Goal: Information Seeking & Learning: Learn about a topic

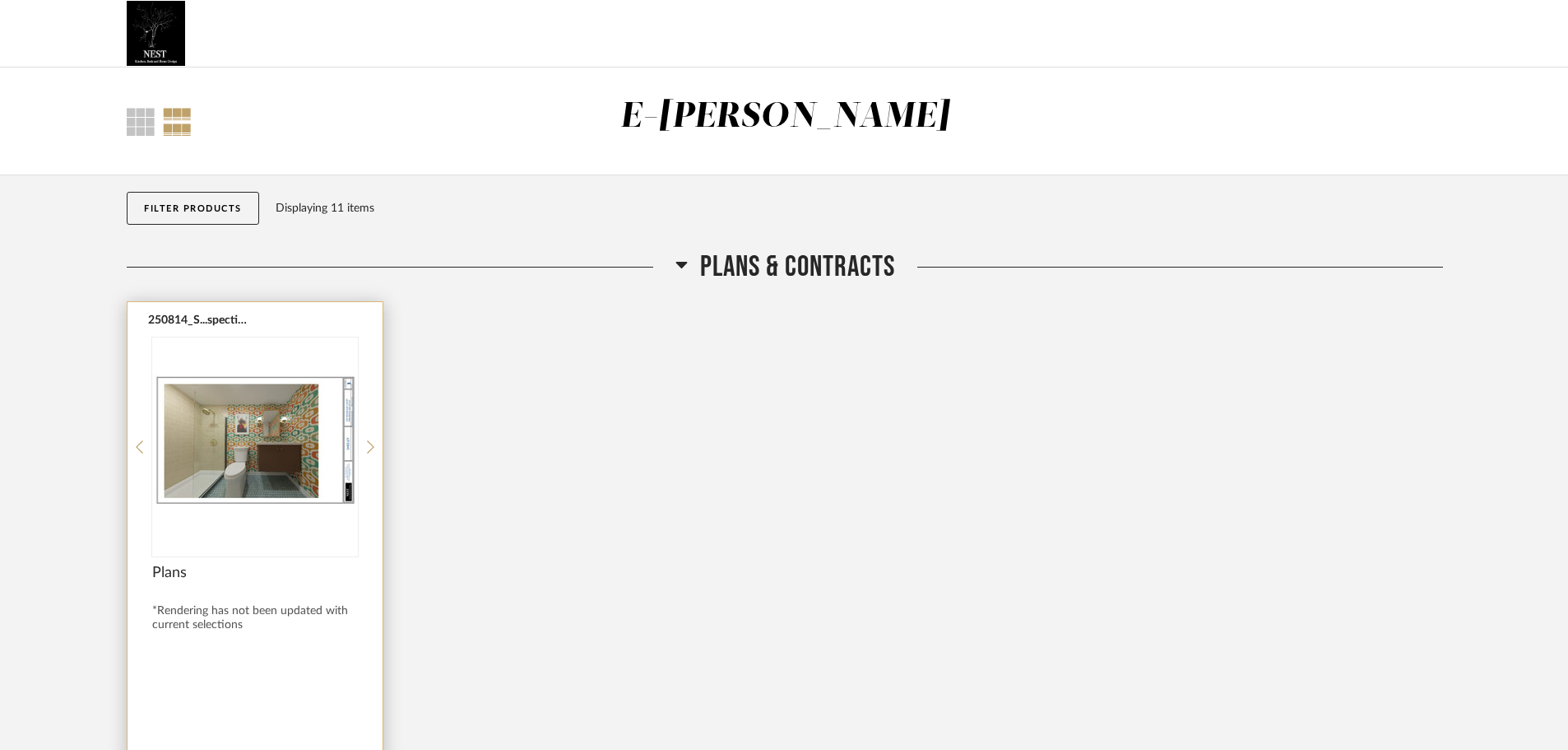
click at [0, 0] on img at bounding box center [0, 0] width 0 height 0
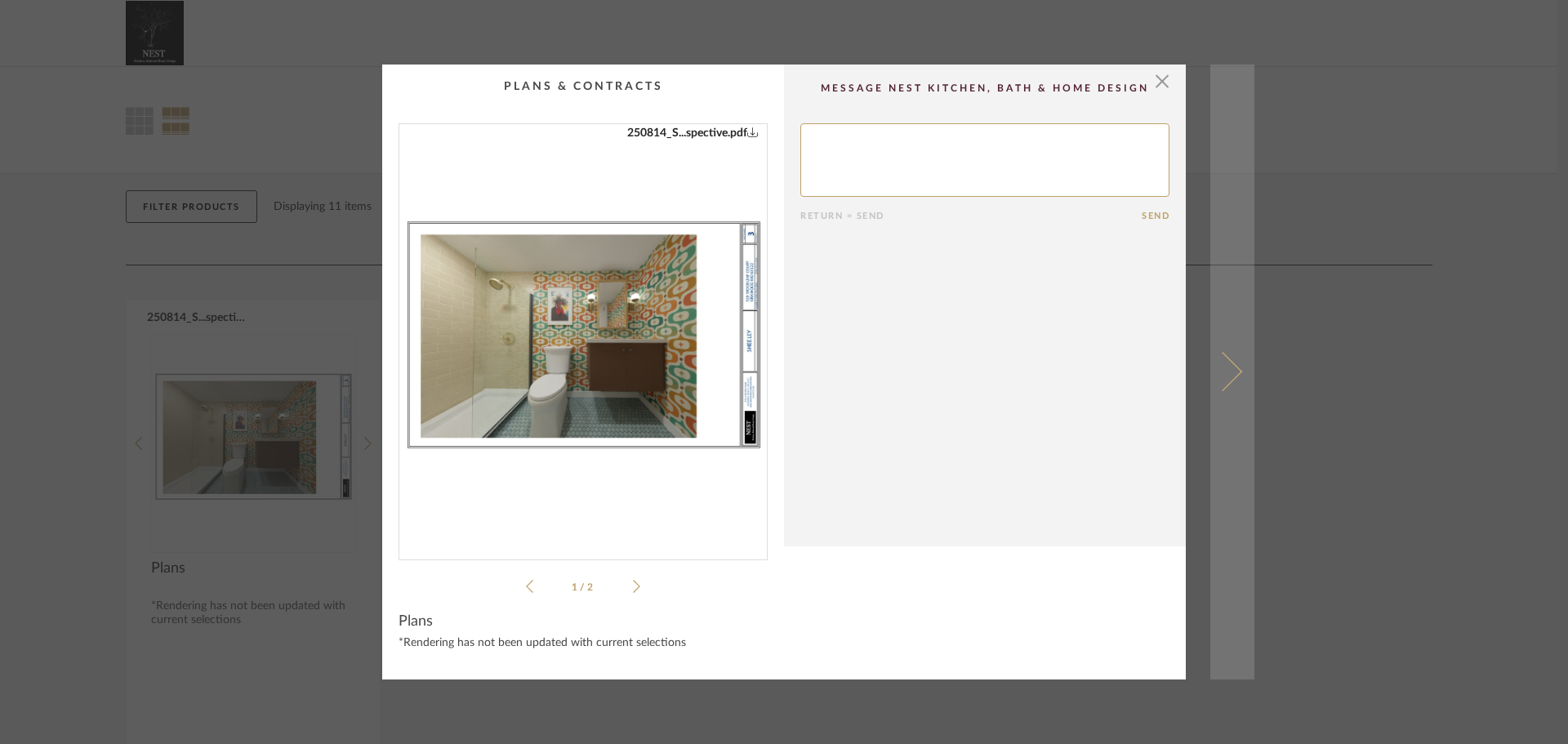
click at [1226, 379] on span at bounding box center [1222, 372] width 39 height 39
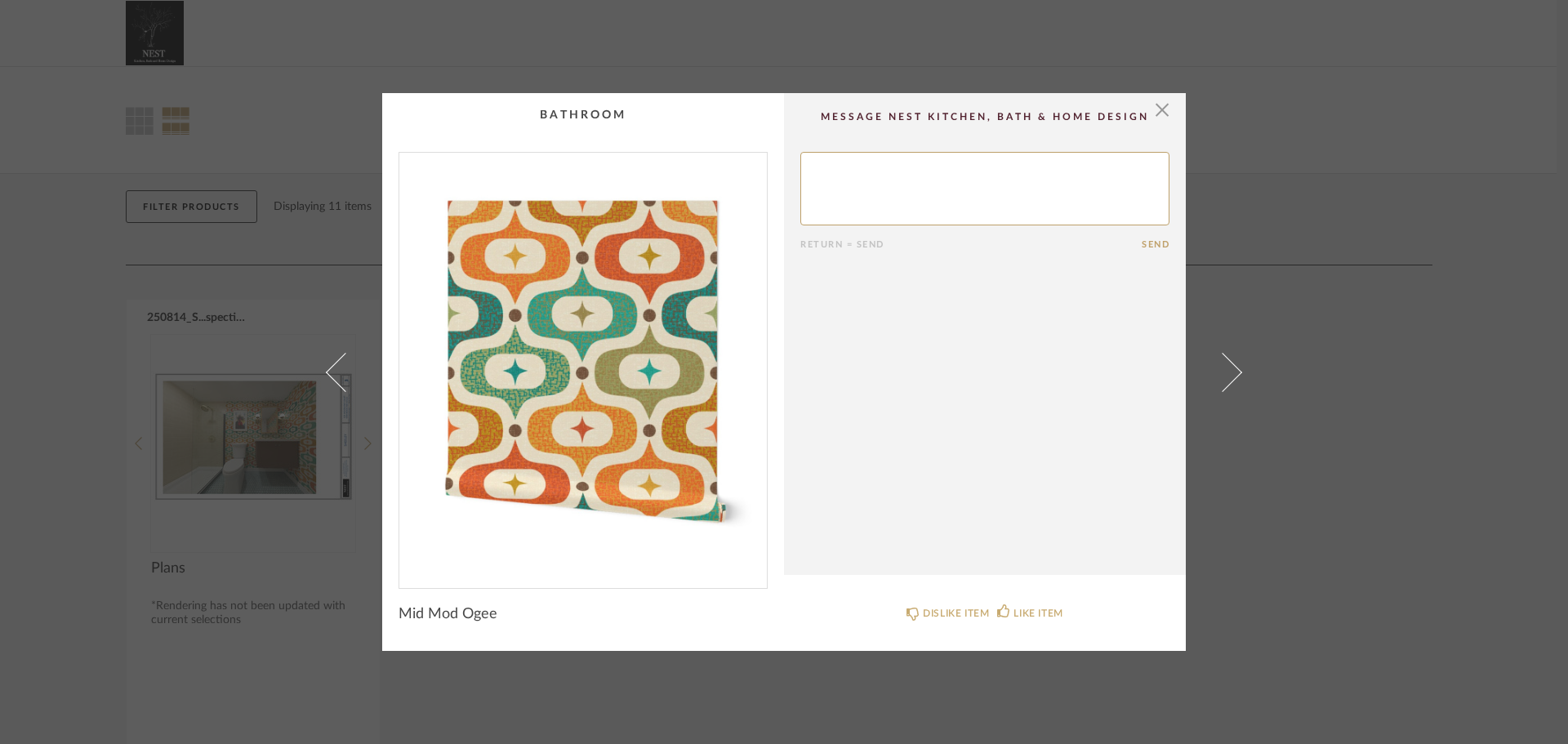
click at [1226, 379] on span at bounding box center [1222, 372] width 39 height 39
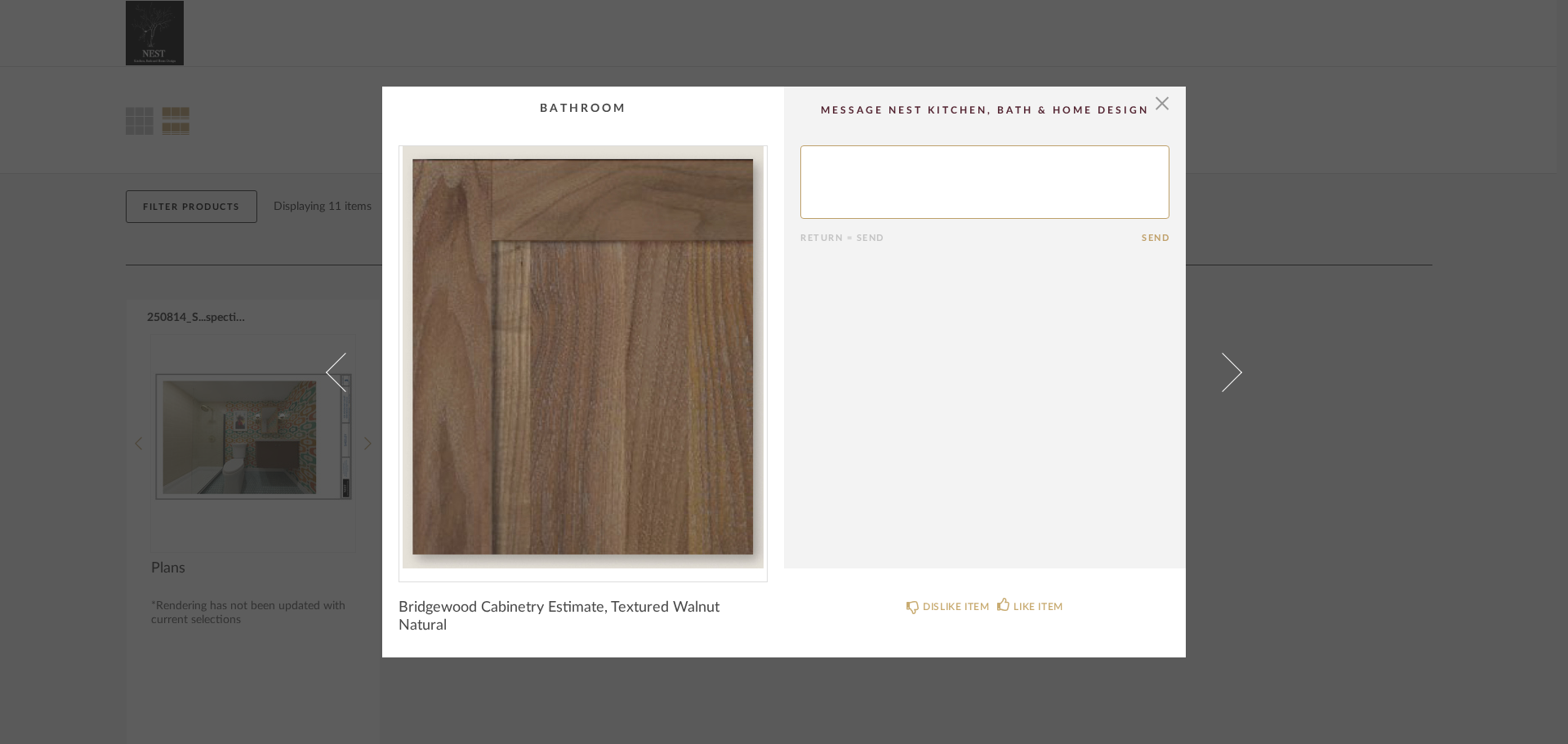
click at [1226, 379] on span at bounding box center [1222, 372] width 39 height 39
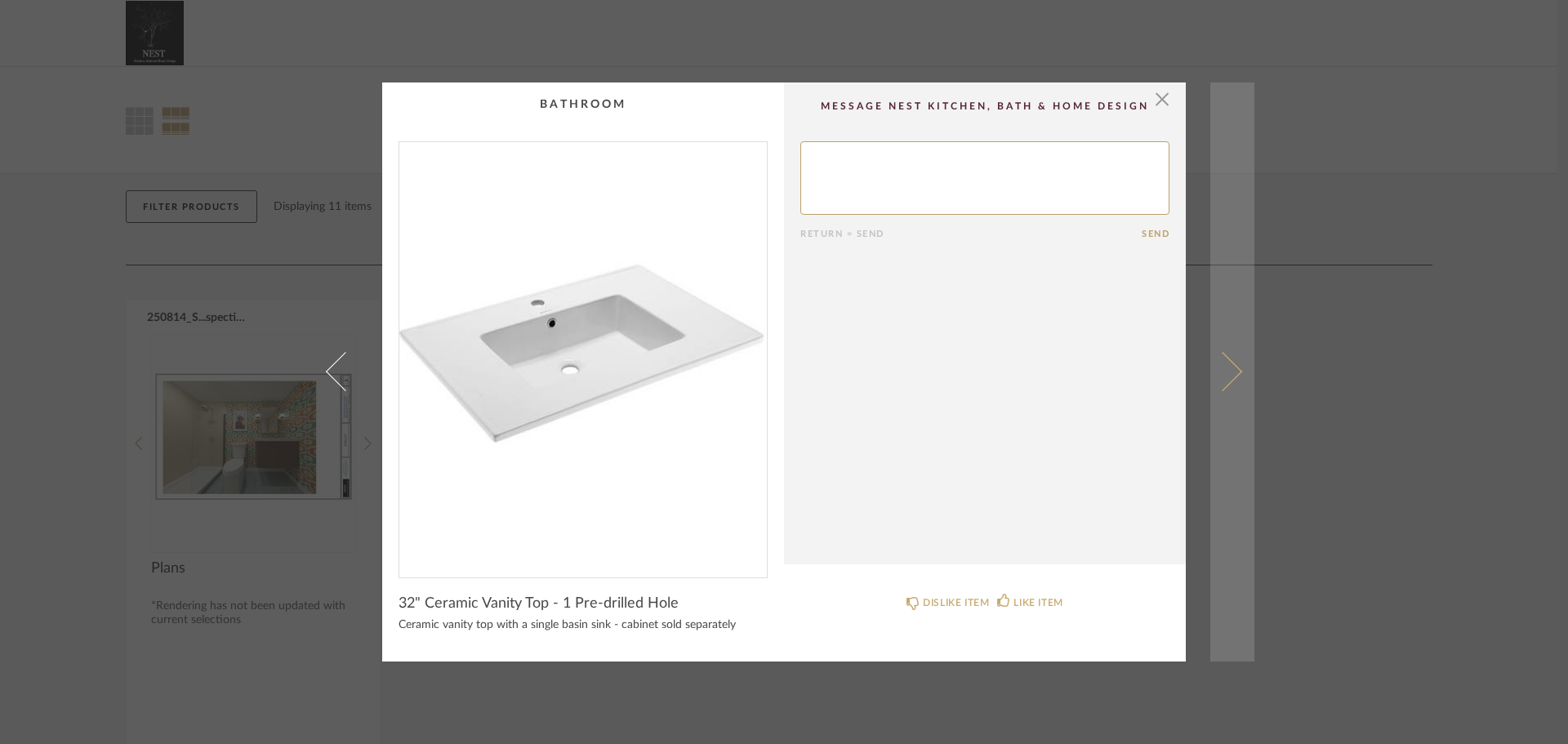
click at [1225, 371] on span at bounding box center [1222, 372] width 39 height 39
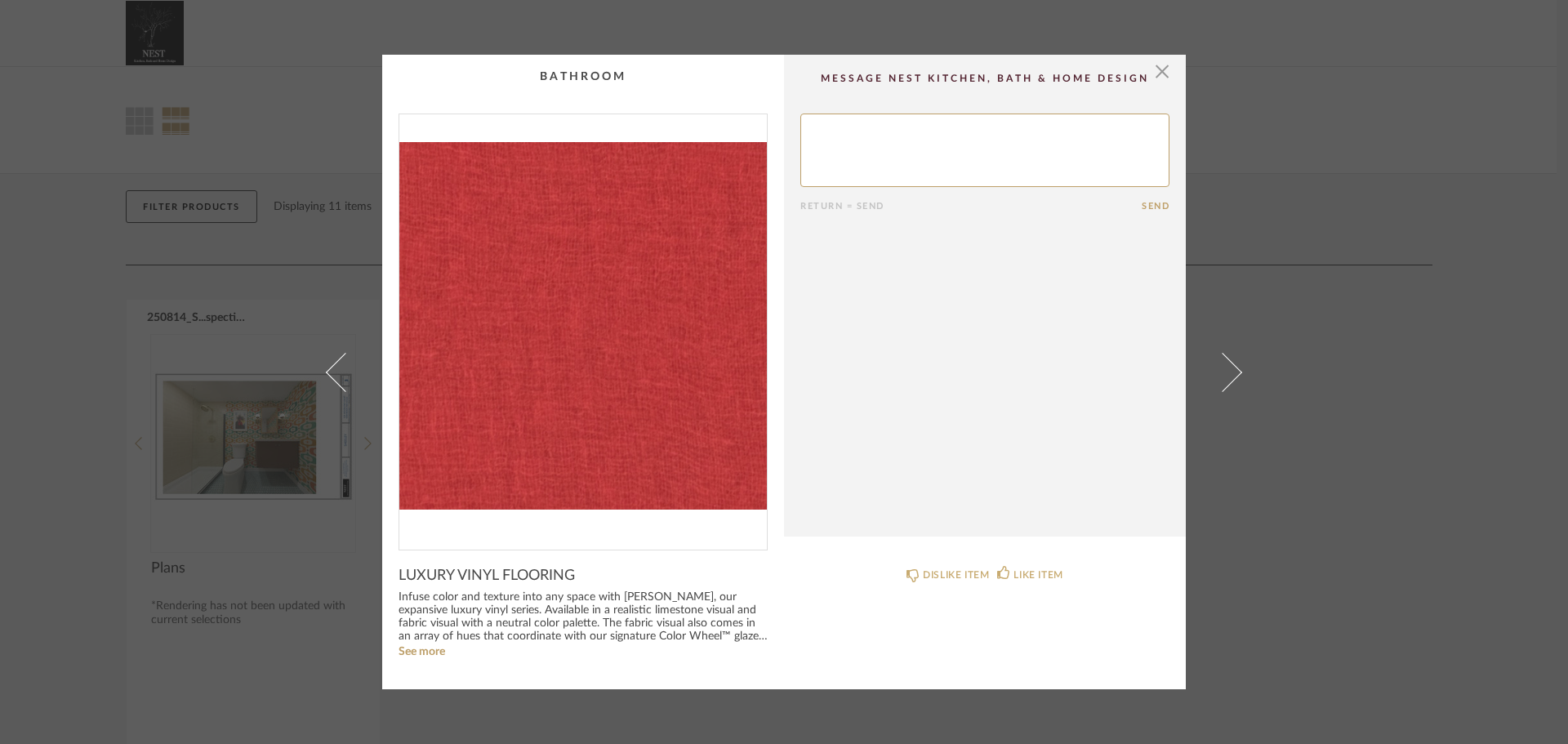
click at [1225, 371] on span at bounding box center [1222, 372] width 39 height 39
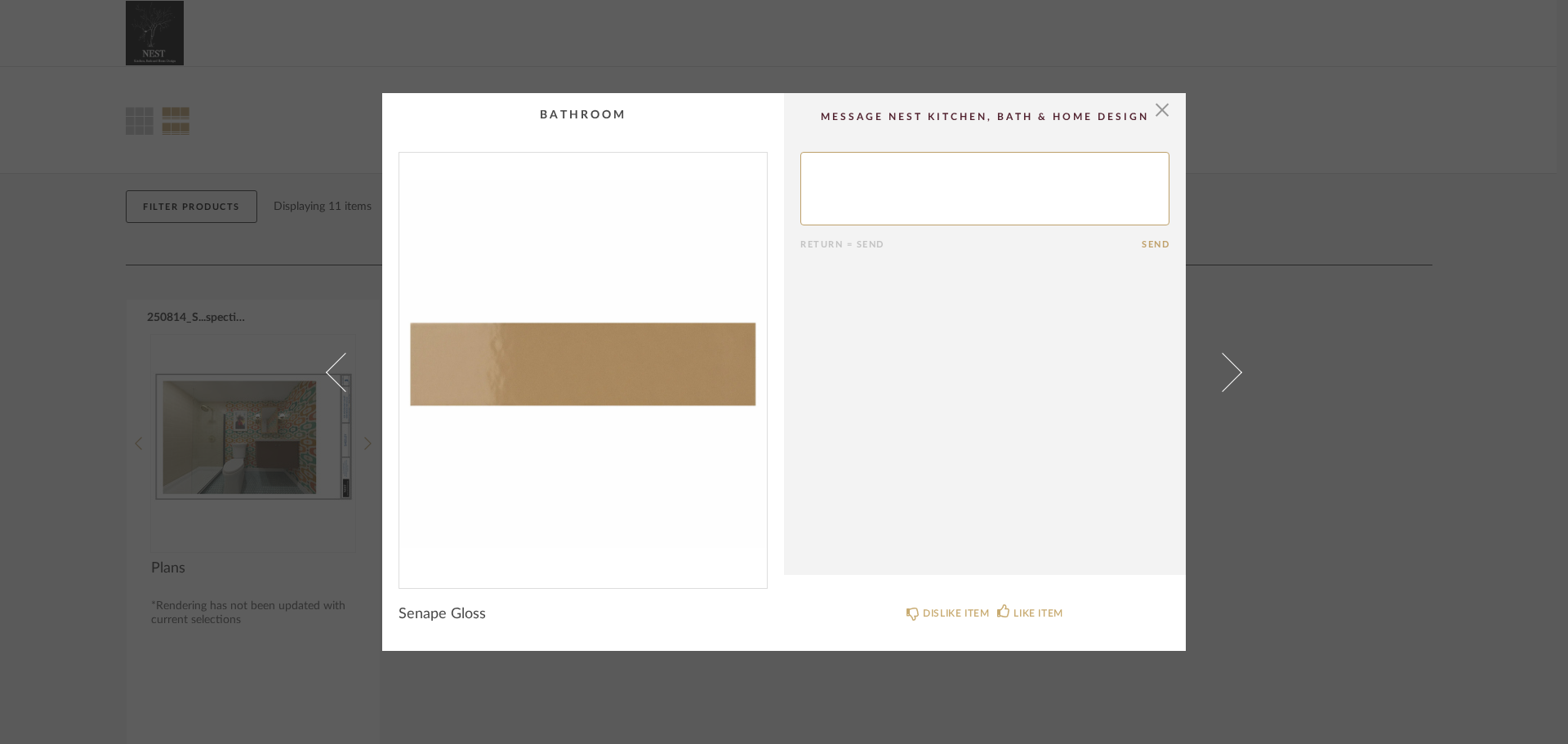
click at [1225, 371] on span at bounding box center [1222, 372] width 39 height 39
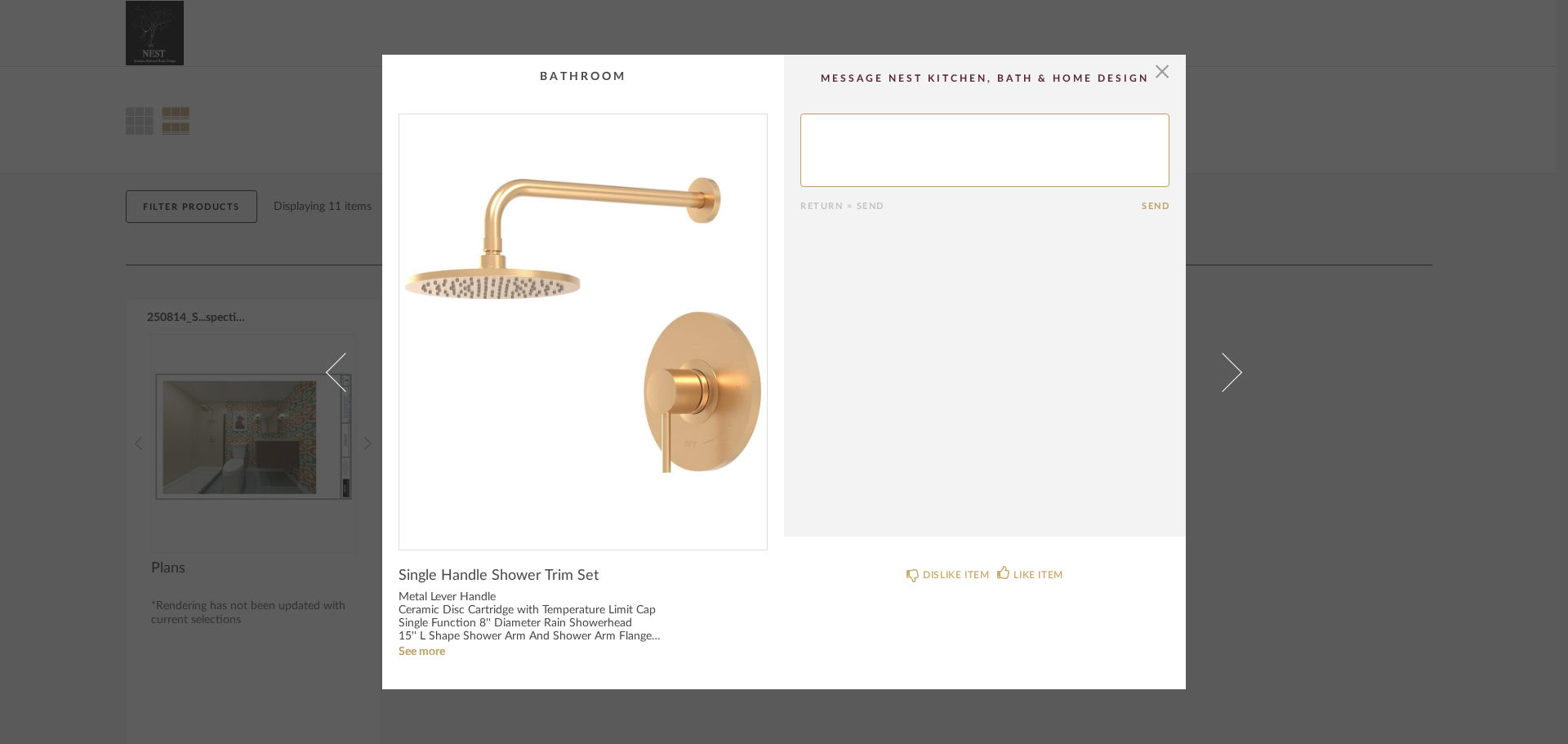
click at [1225, 371] on span at bounding box center [1222, 372] width 39 height 39
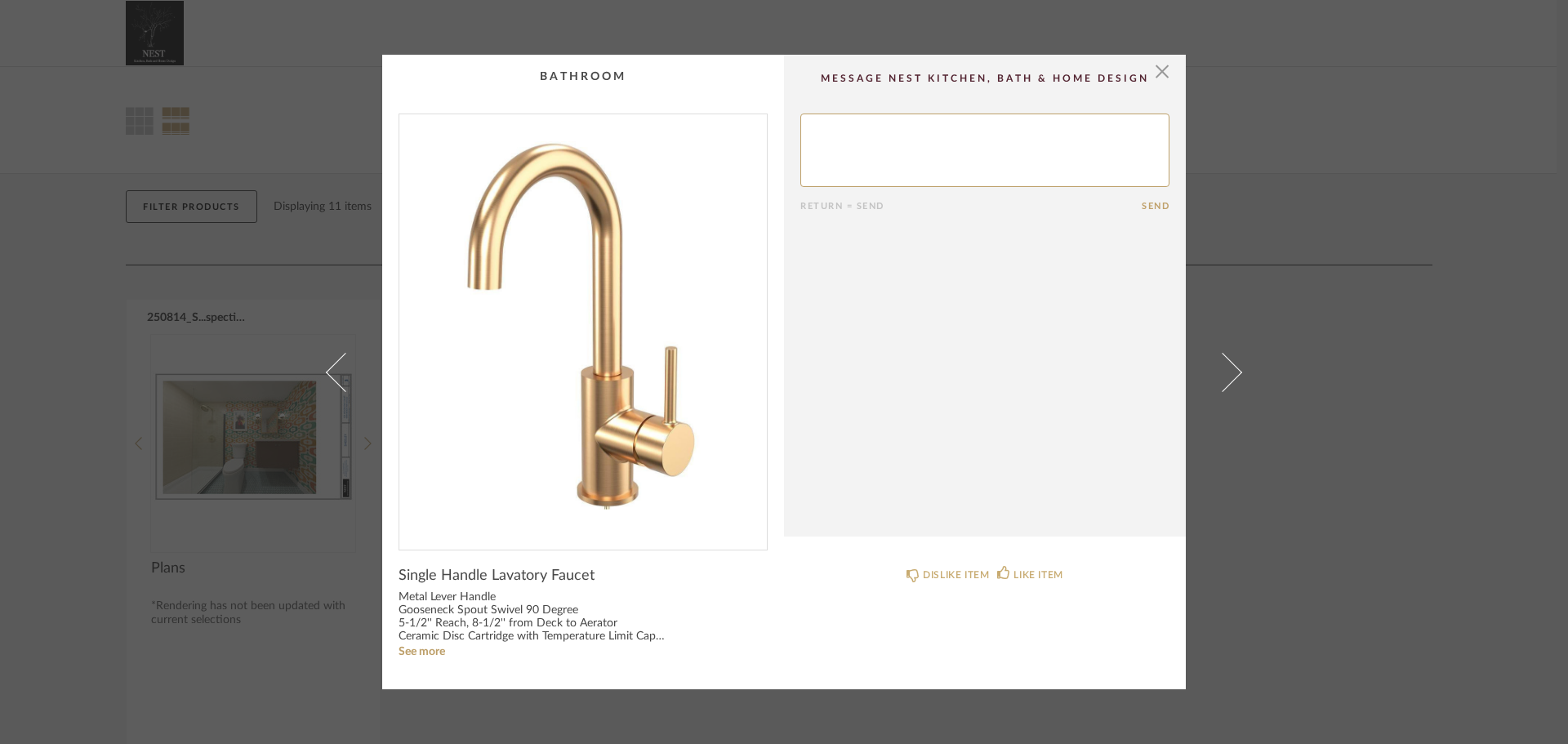
click at [1225, 371] on span at bounding box center [1222, 372] width 39 height 39
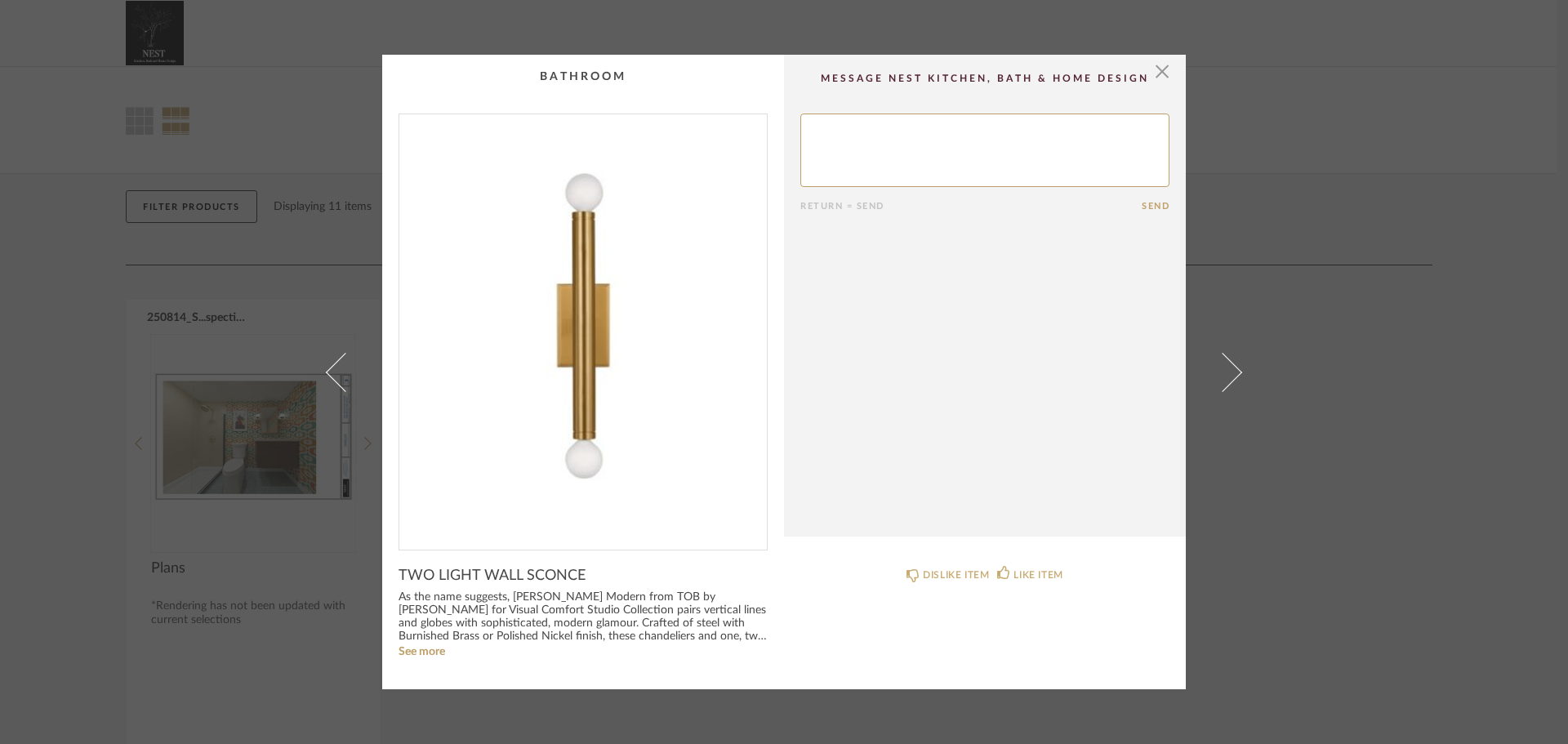
click at [1225, 371] on span at bounding box center [1222, 372] width 39 height 39
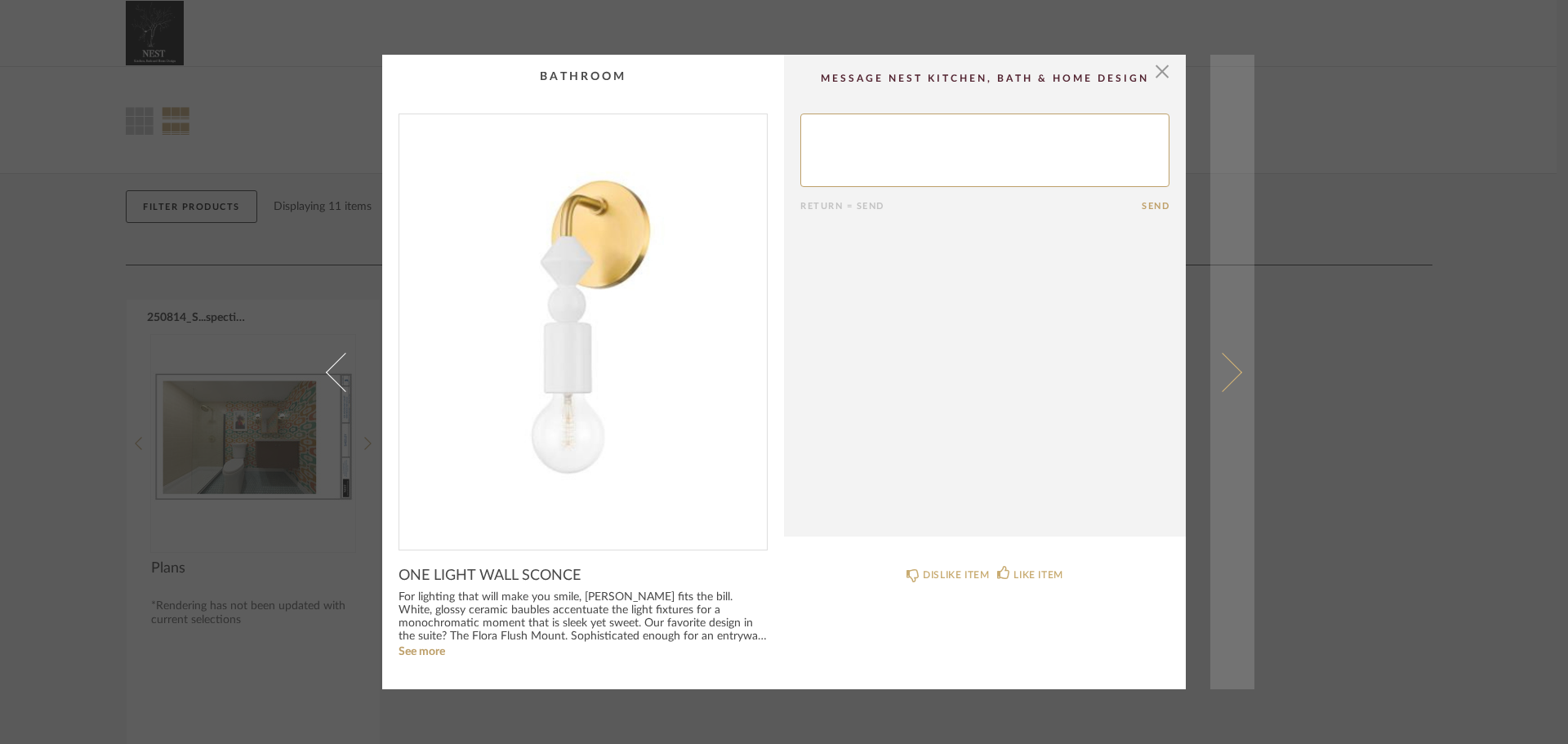
click at [1229, 368] on span at bounding box center [1222, 372] width 39 height 39
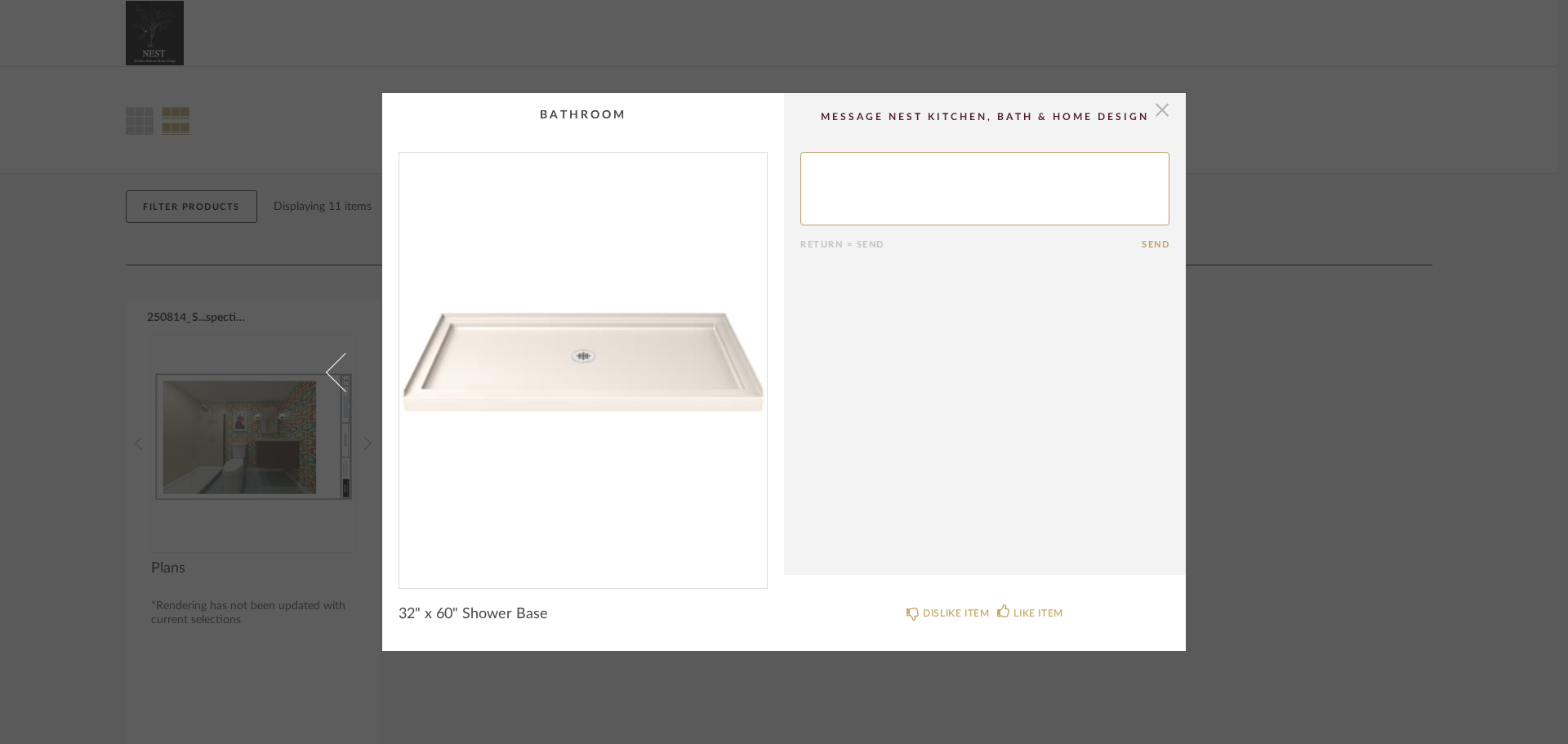
click at [1151, 114] on span "button" at bounding box center [1161, 109] width 33 height 33
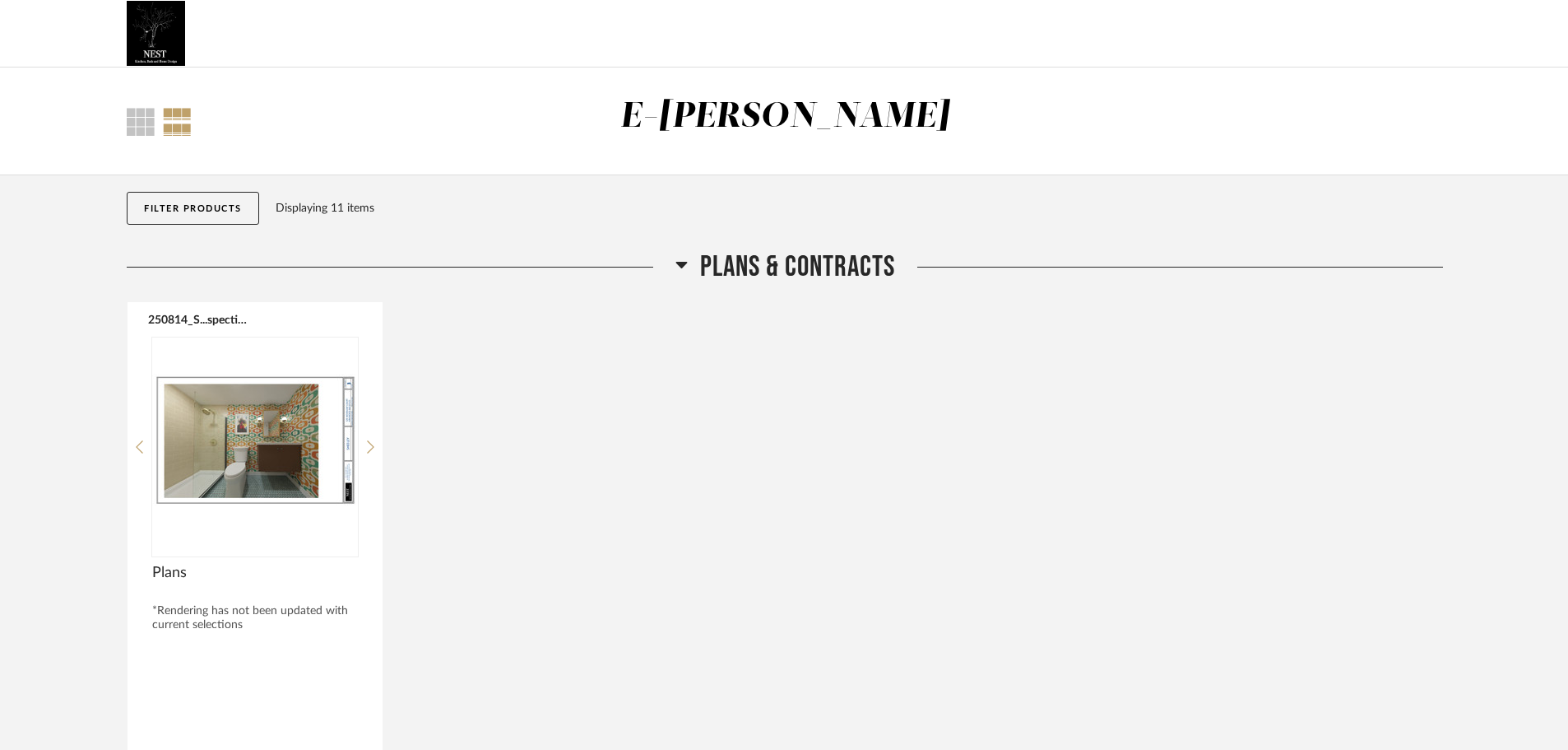
drag, startPoint x: 706, startPoint y: 112, endPoint x: 873, endPoint y: 109, distance: 167.0
click at [873, 109] on div "E-[PERSON_NAME]" at bounding box center [785, 121] width 895 height 50
drag, startPoint x: 872, startPoint y: 115, endPoint x: 572, endPoint y: 120, distance: 300.0
click at [572, 120] on div "E-[PERSON_NAME]" at bounding box center [785, 121] width 895 height 50
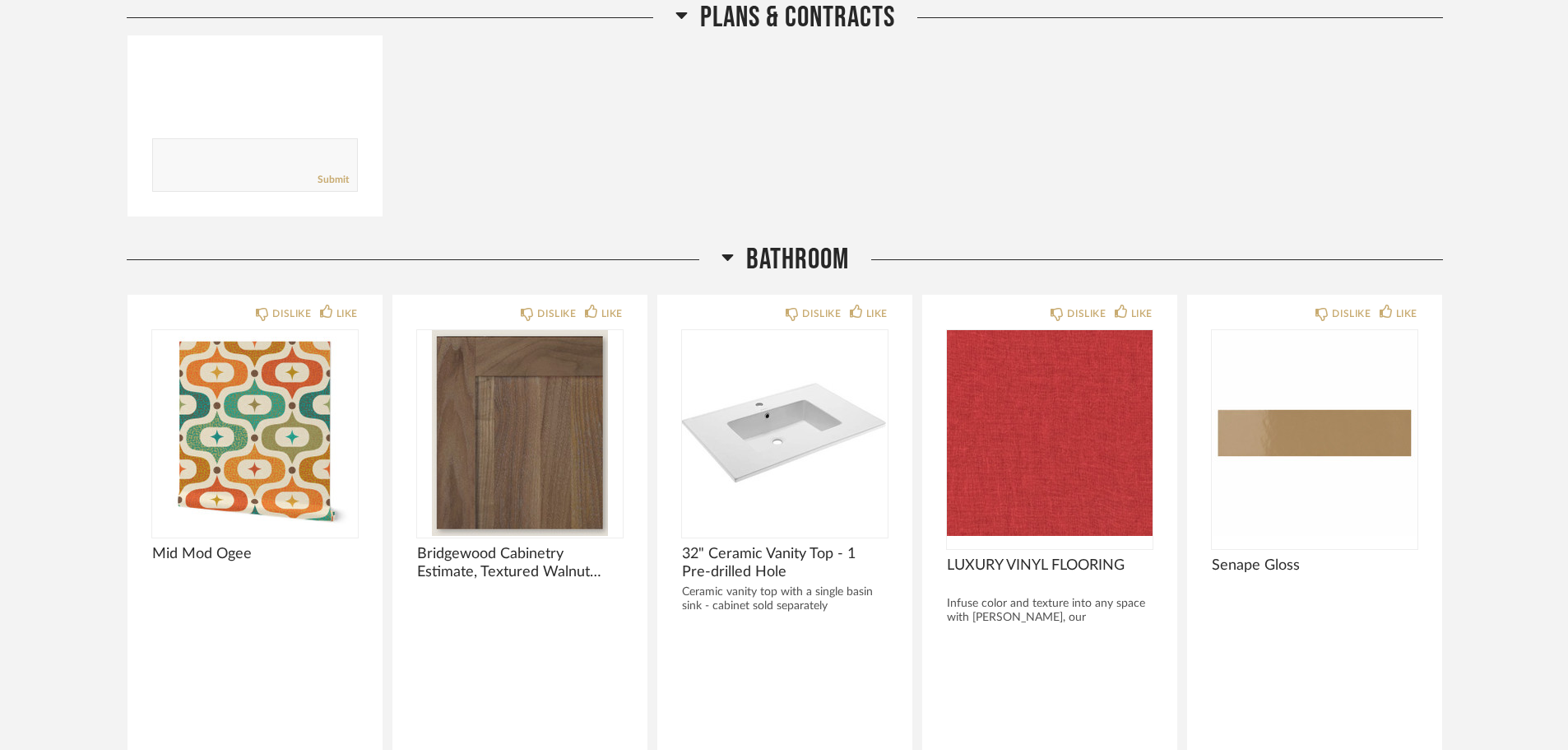
scroll to position [911, 0]
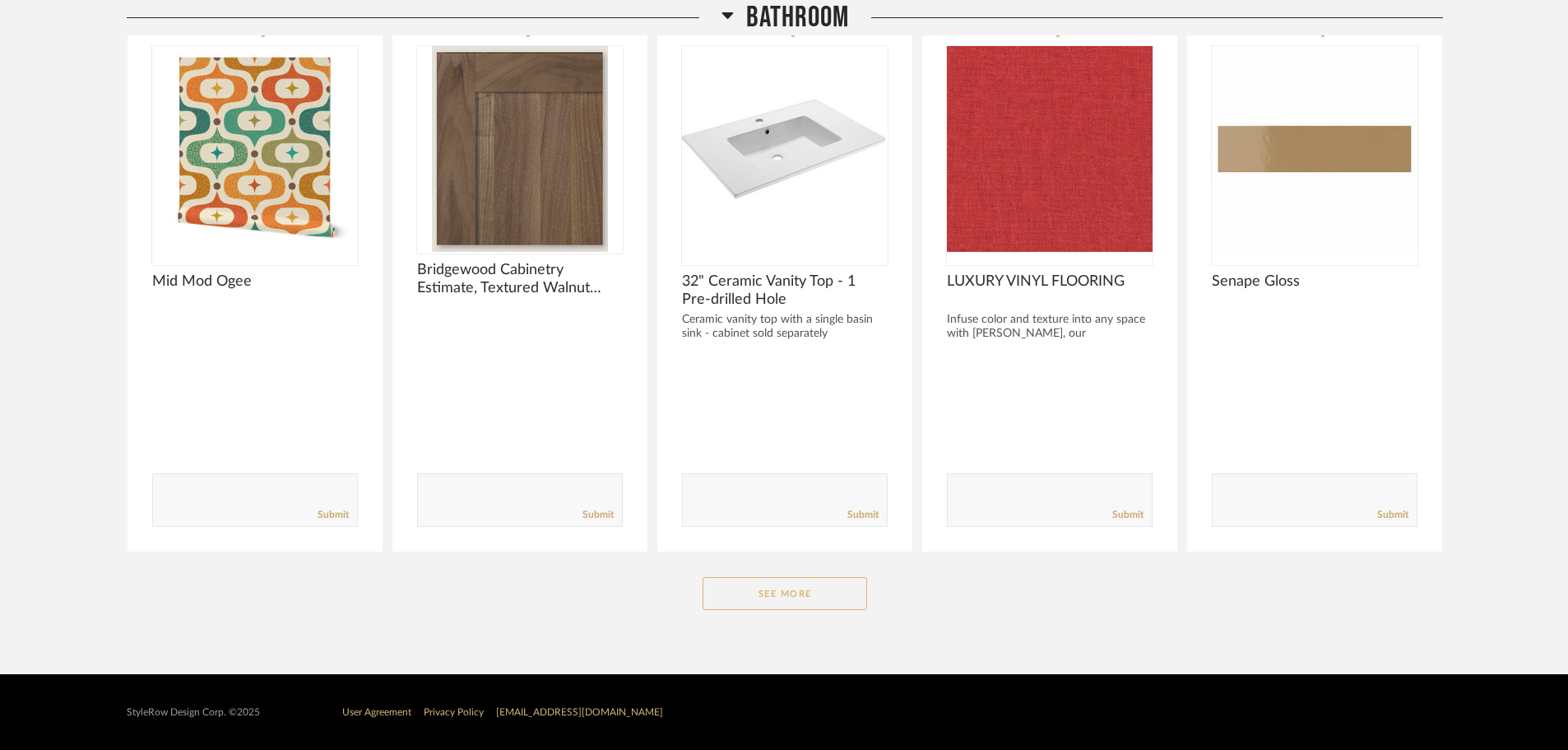
click at [820, 604] on button "See More" at bounding box center [784, 593] width 164 height 33
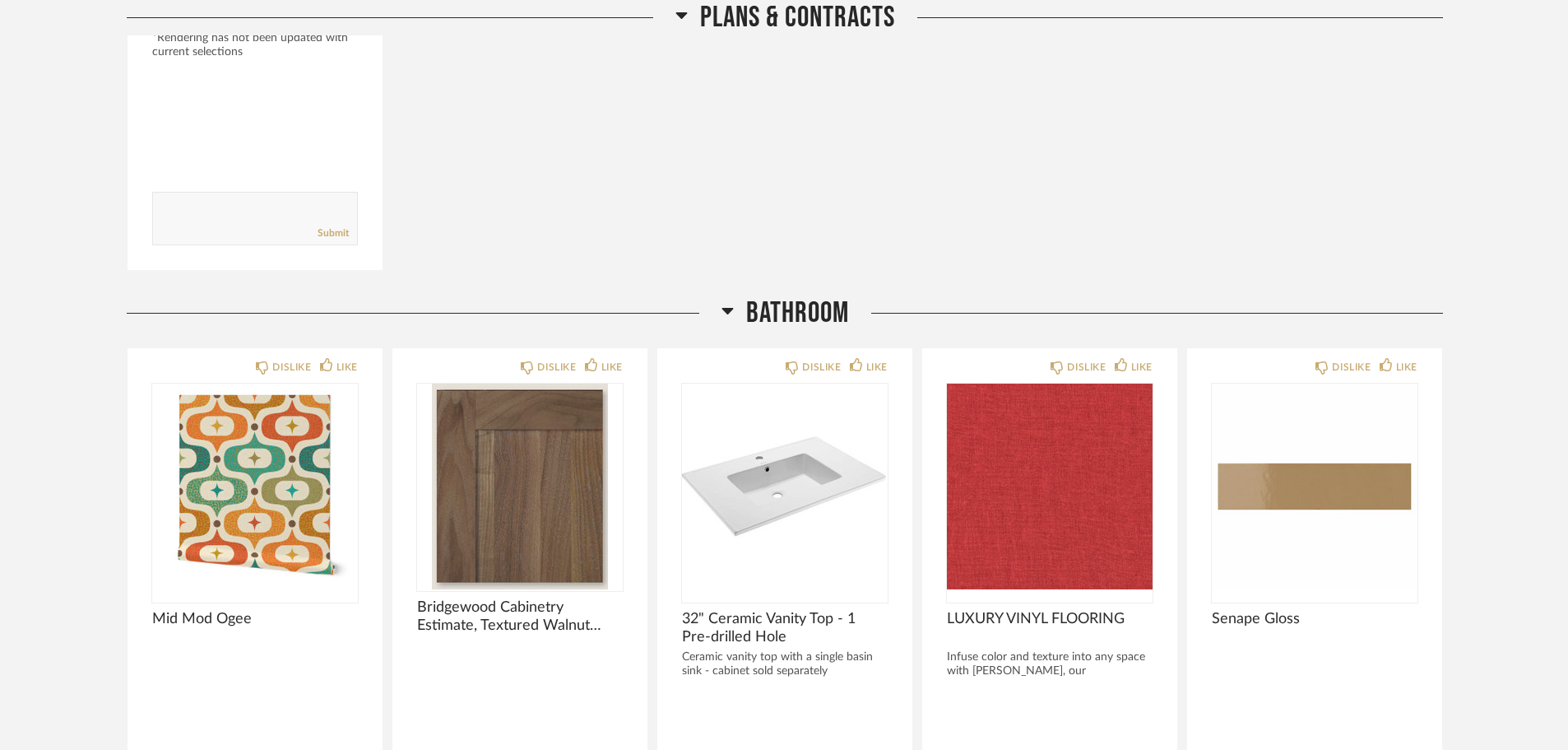
scroll to position [0, 0]
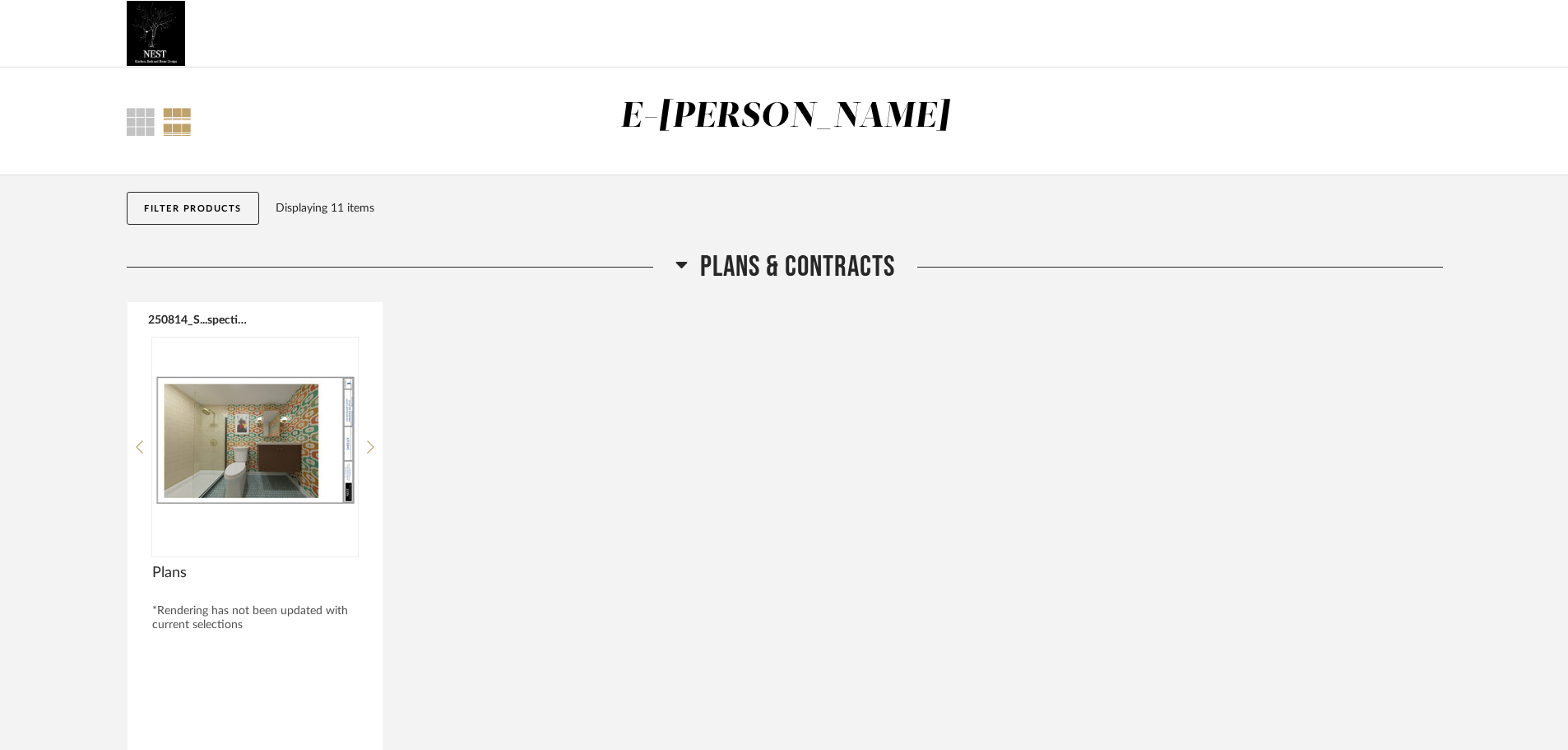
click at [683, 265] on icon at bounding box center [682, 264] width 11 height 7
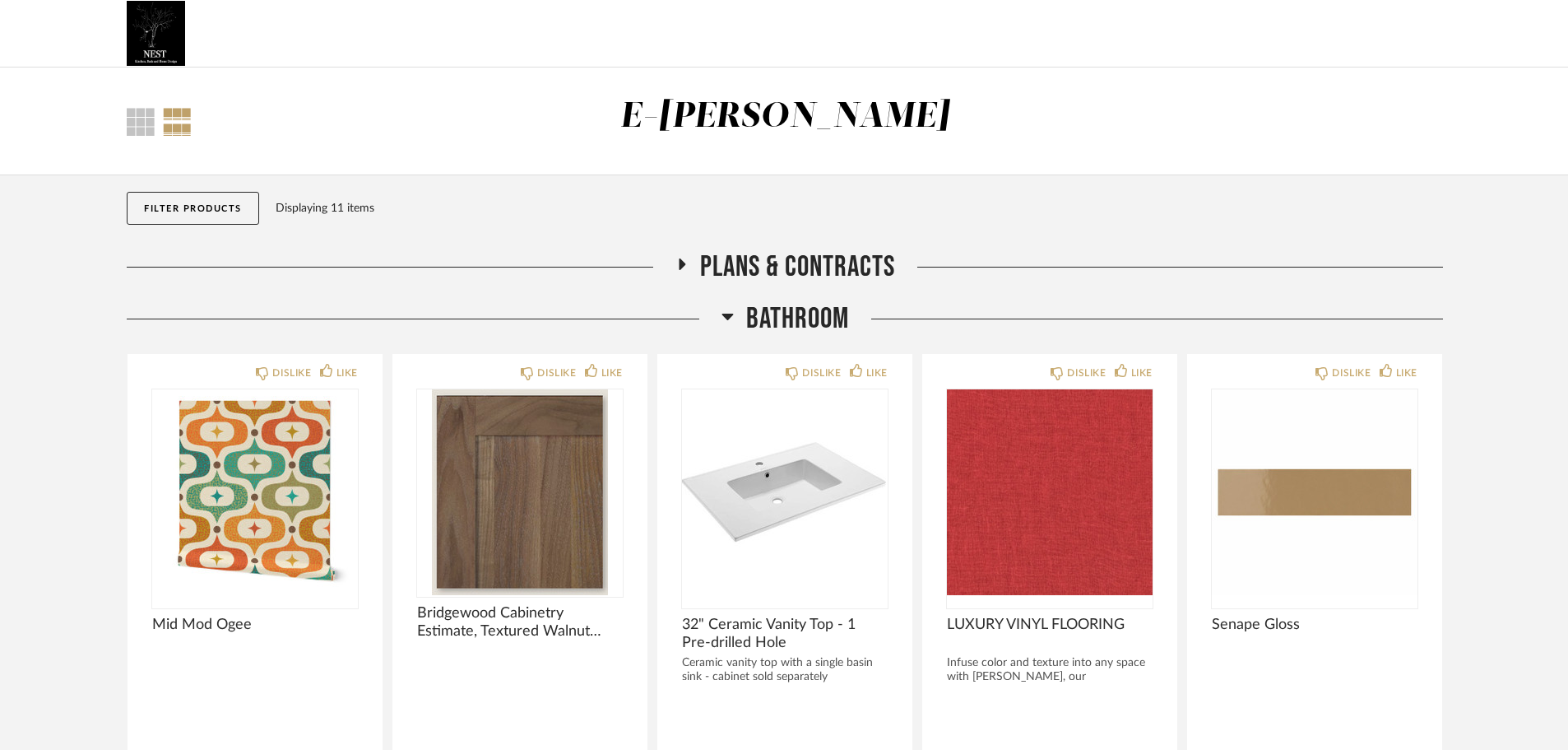
click at [674, 264] on icon at bounding box center [681, 264] width 20 height 12
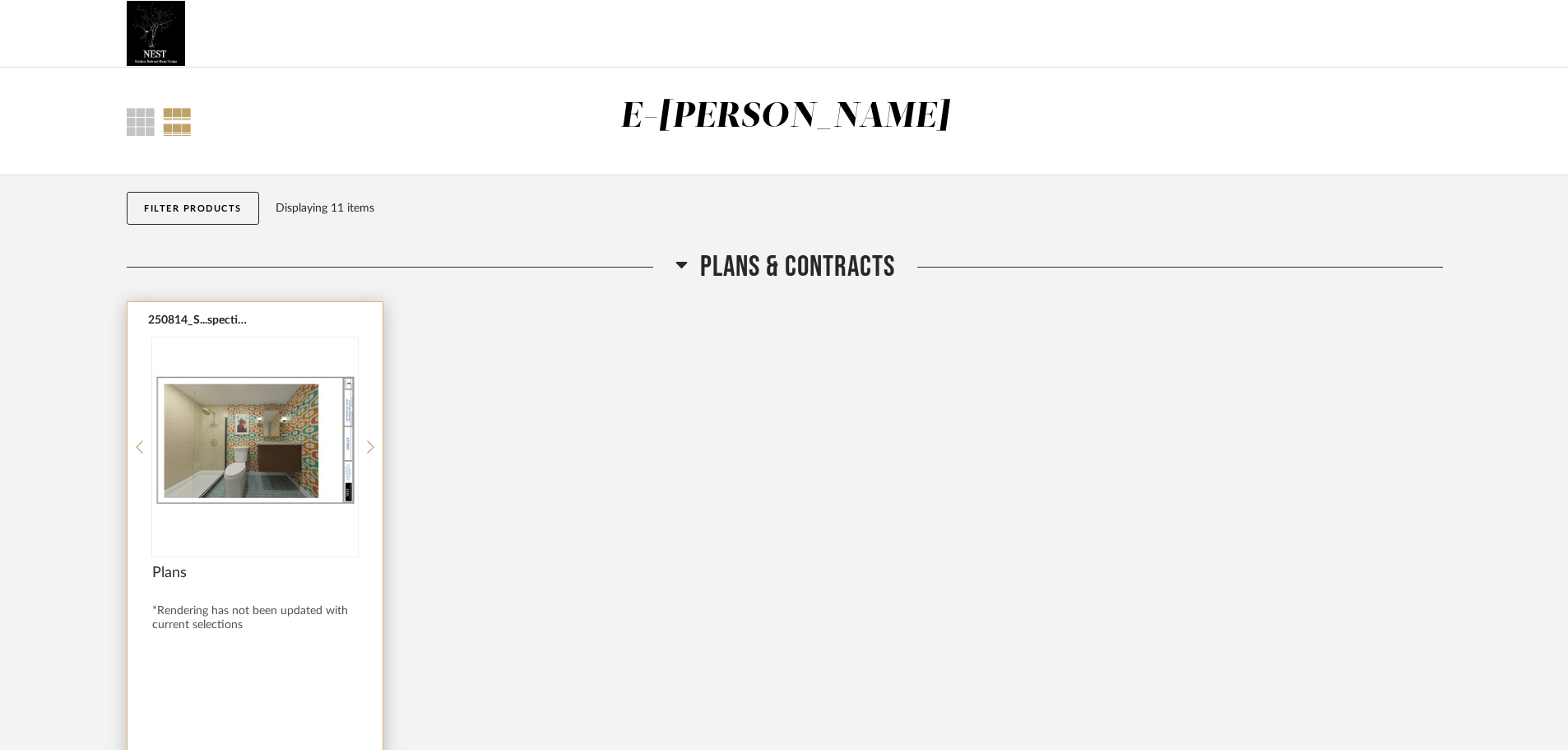
click at [186, 586] on div "Plans" at bounding box center [255, 582] width 206 height 36
click at [172, 571] on span "Plans" at bounding box center [255, 572] width 206 height 18
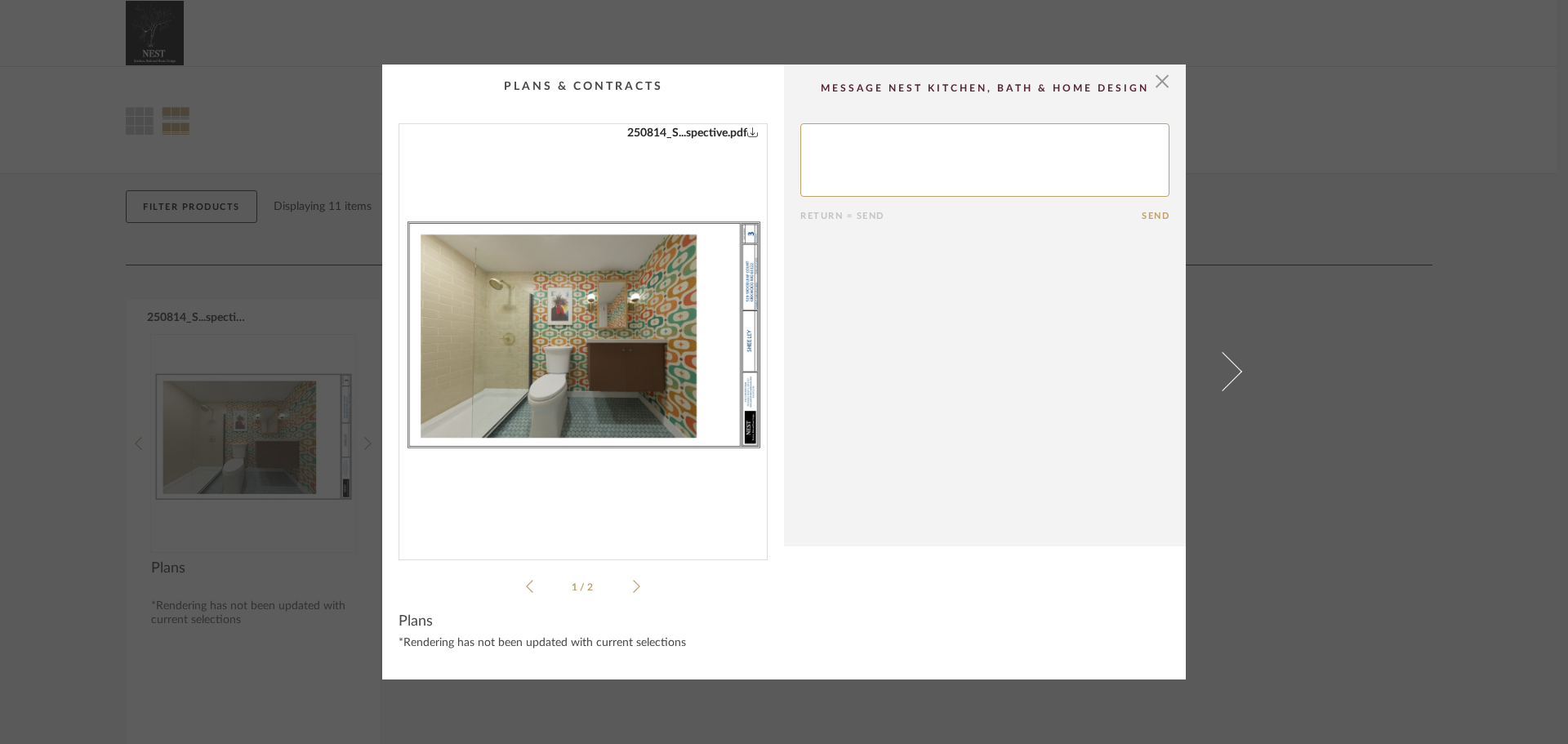
click at [633, 588] on icon at bounding box center [637, 587] width 7 height 15
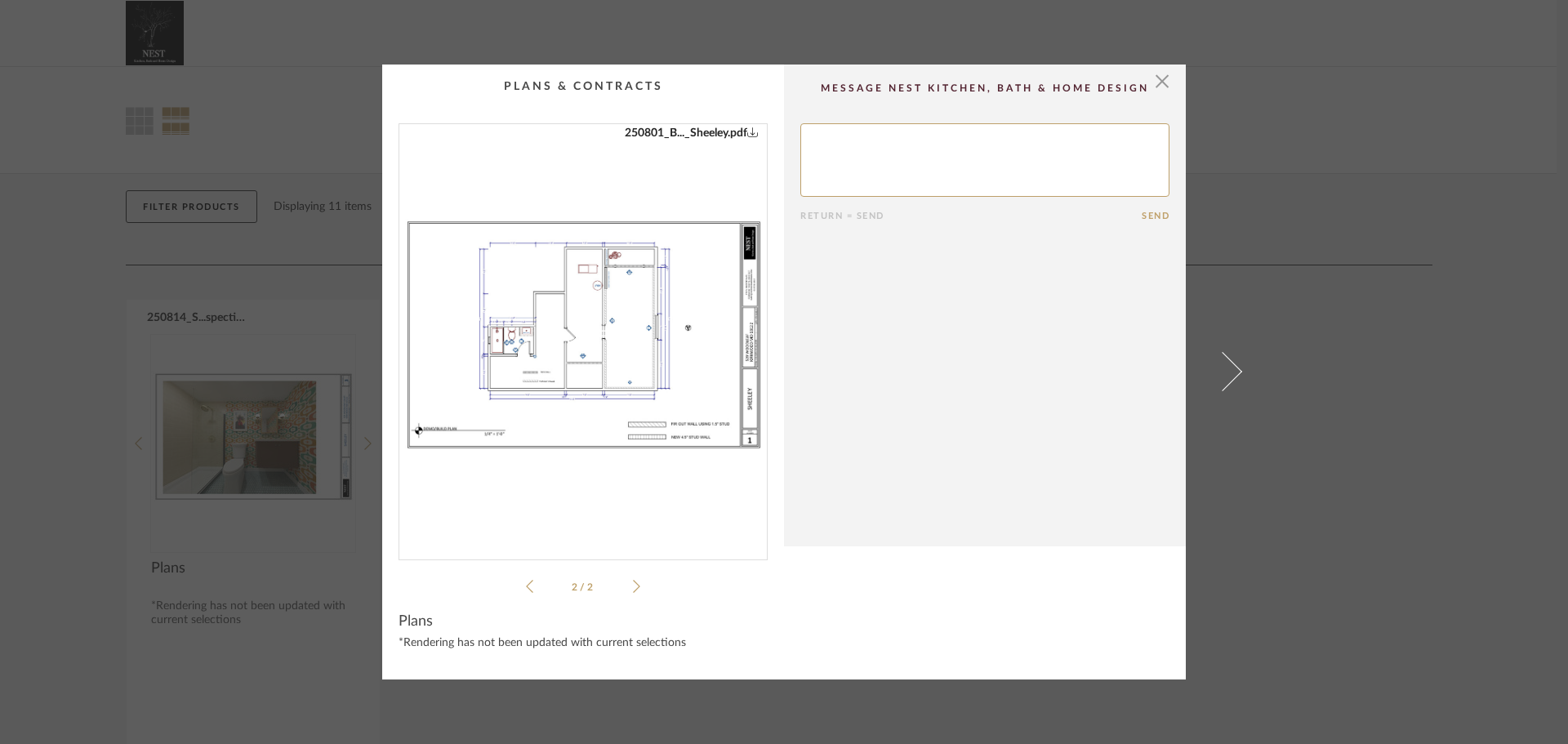
click at [564, 372] on img "1" at bounding box center [583, 335] width 367 height 423
click at [512, 588] on div "250801_B..._Sheeley.pdf 250814_S...spective.pdf 250801_B..._Sheeley.pdf 250814_…" at bounding box center [583, 360] width 369 height 473
click at [525, 595] on ul "2 / 2" at bounding box center [583, 586] width 114 height 20
click at [525, 588] on icon at bounding box center [529, 587] width 7 height 15
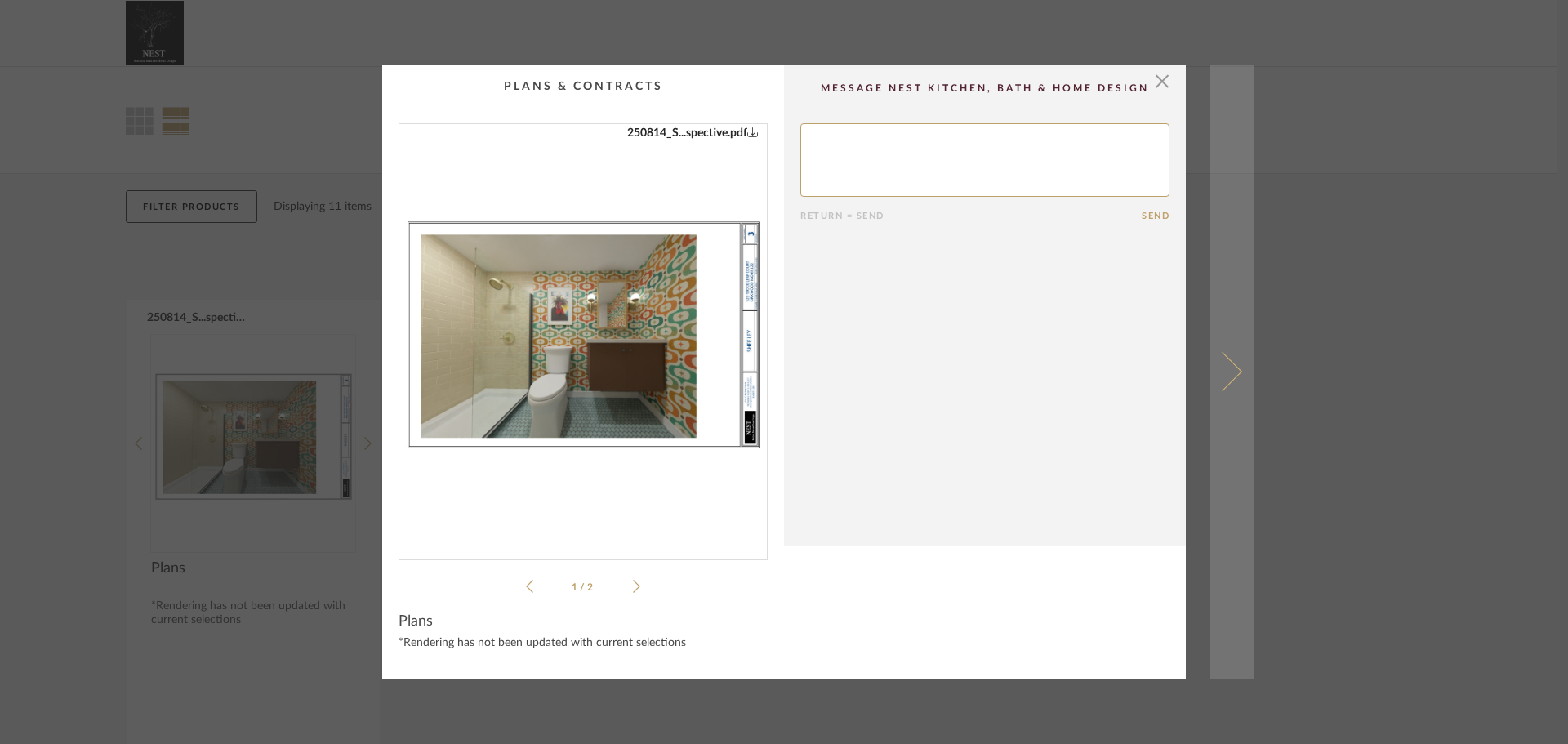
click at [1223, 363] on span at bounding box center [1222, 372] width 39 height 39
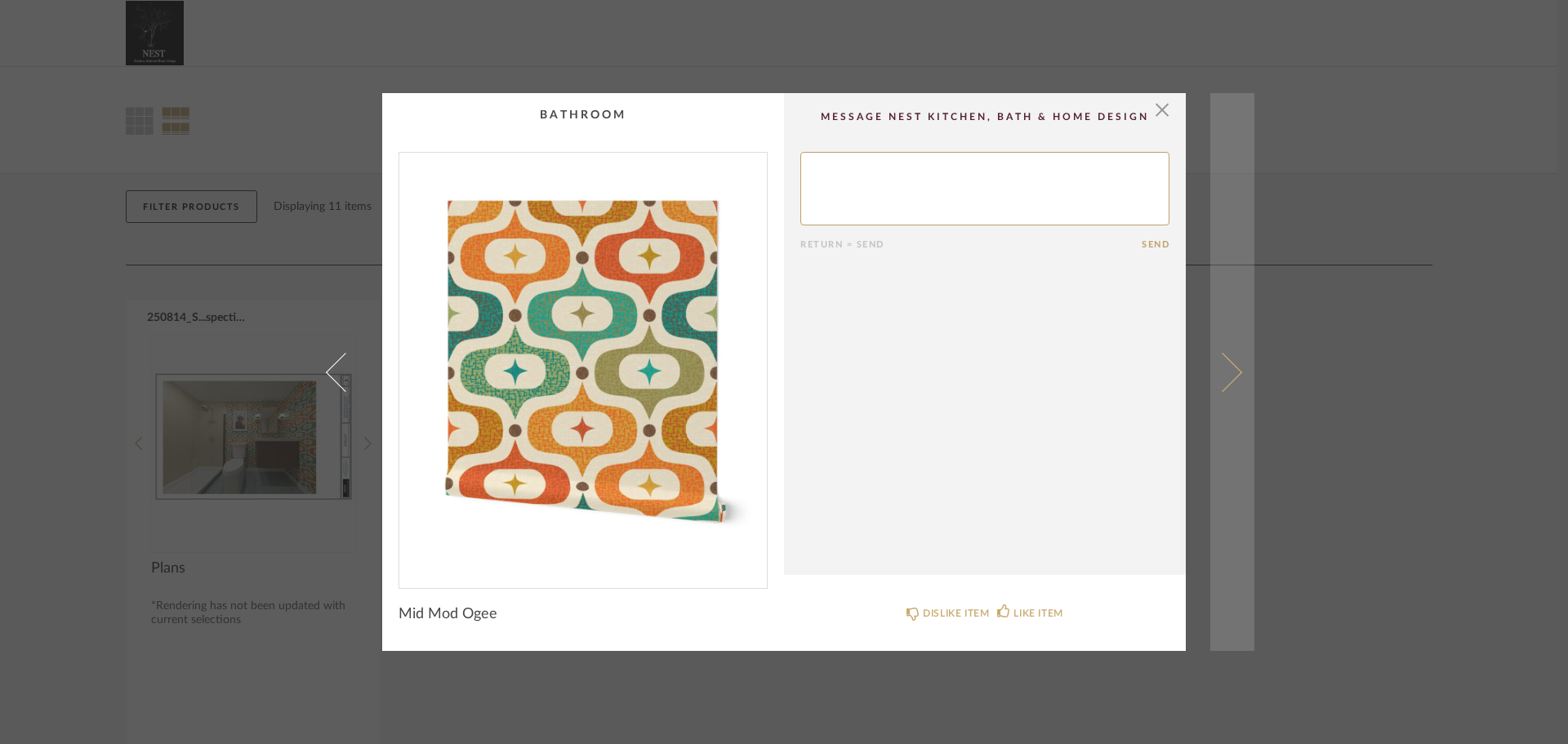
click at [1231, 375] on span at bounding box center [1222, 372] width 39 height 39
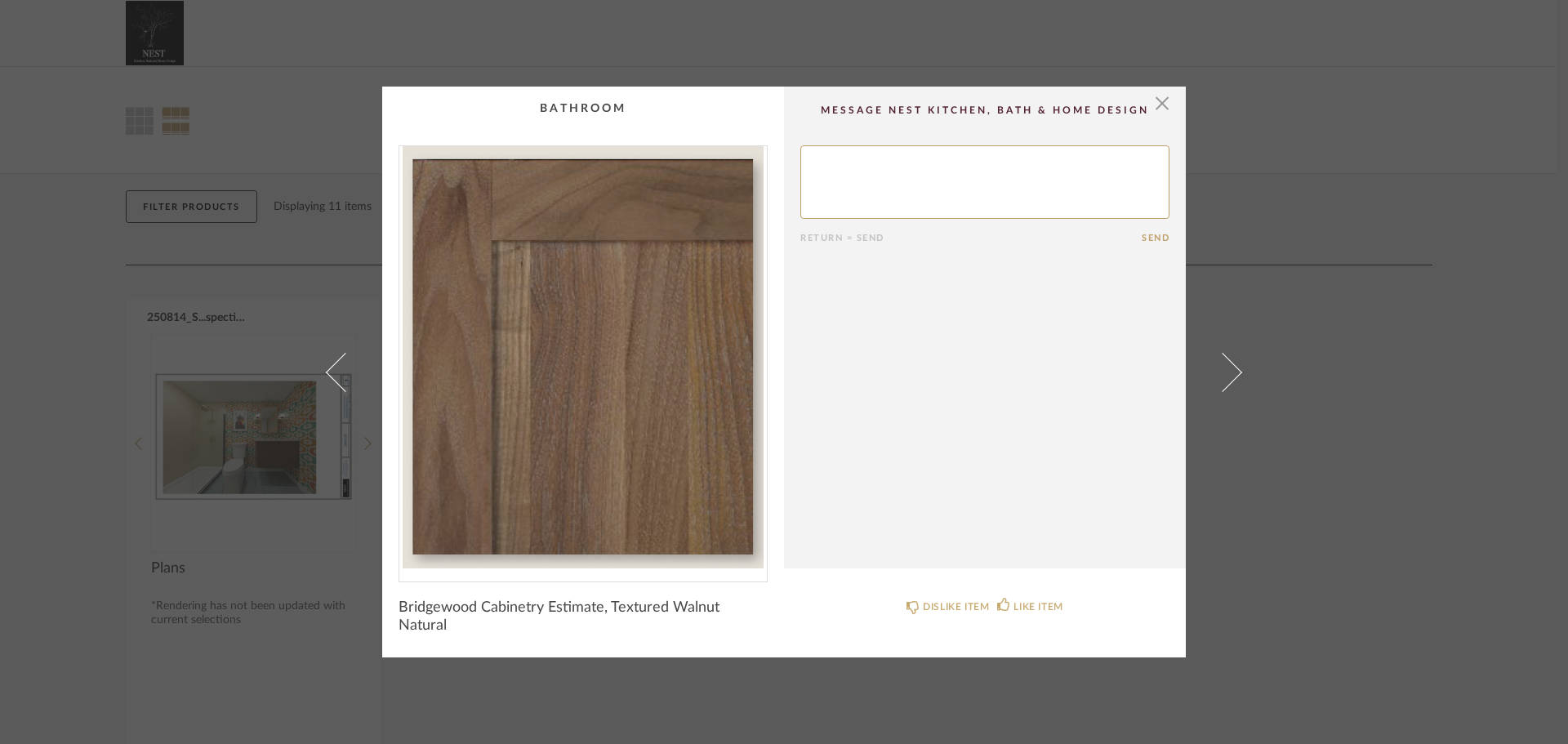
click at [1231, 375] on span at bounding box center [1222, 372] width 39 height 39
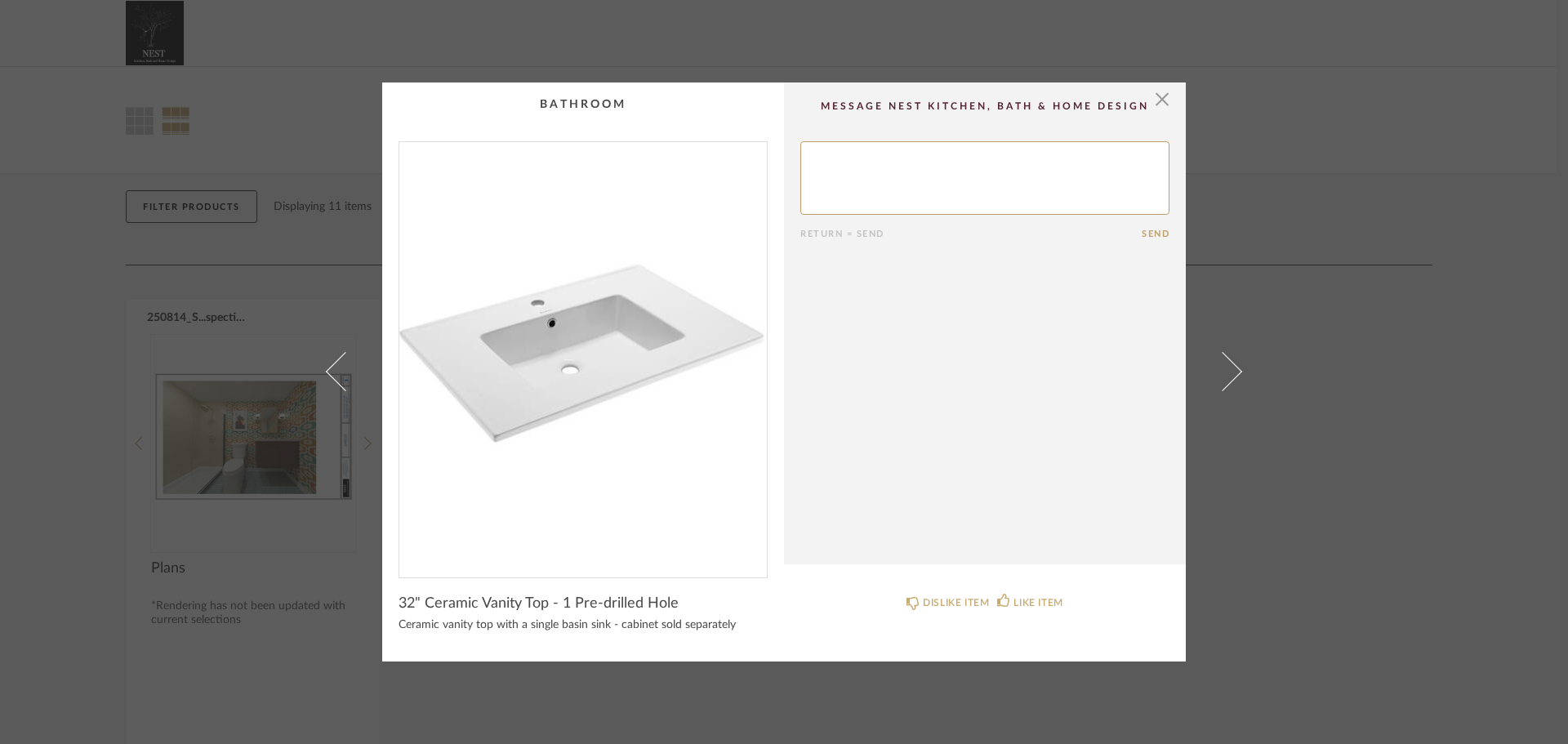
click at [1231, 375] on span at bounding box center [1222, 372] width 39 height 39
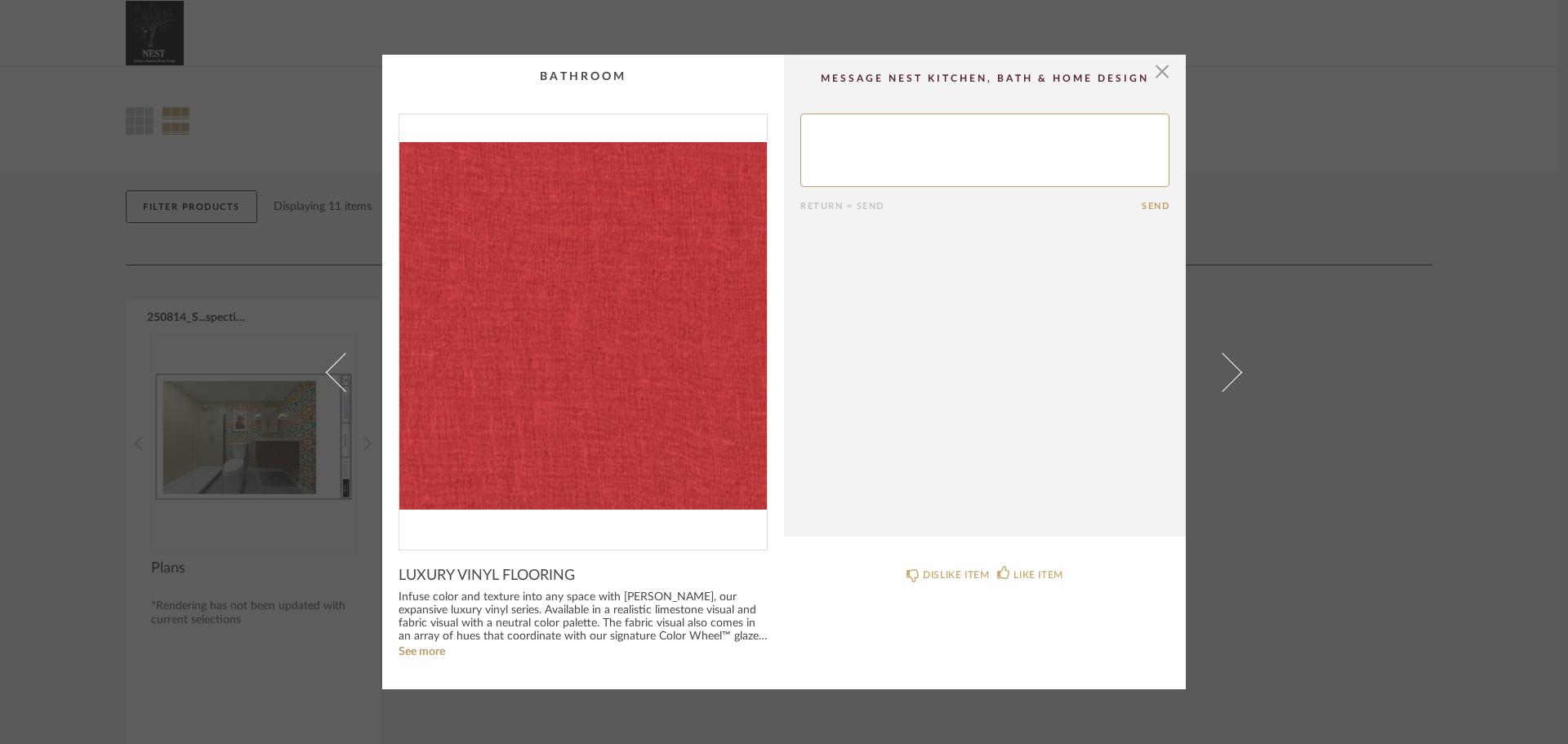
click at [1231, 375] on span at bounding box center [1222, 372] width 39 height 39
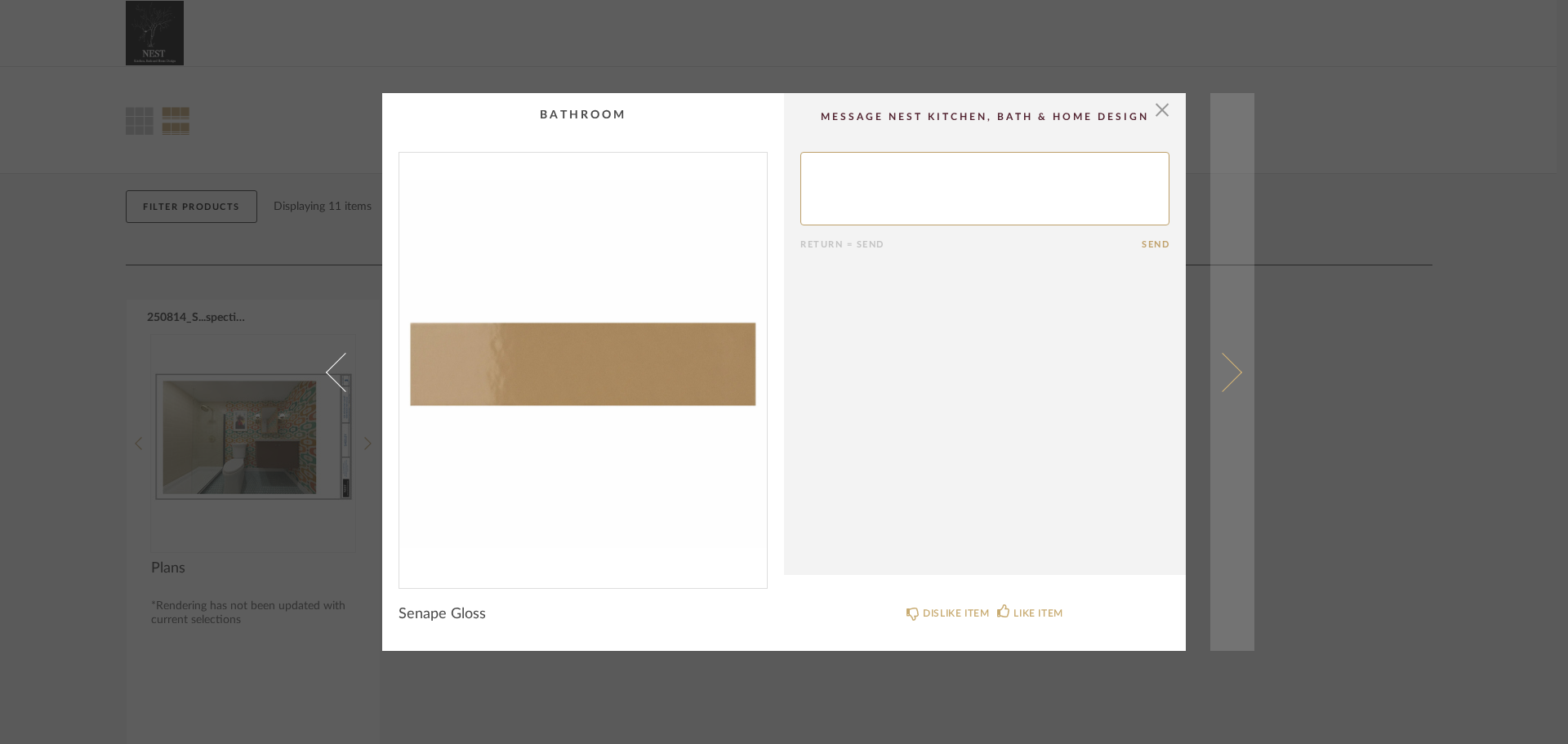
click at [1230, 375] on span at bounding box center [1222, 372] width 39 height 39
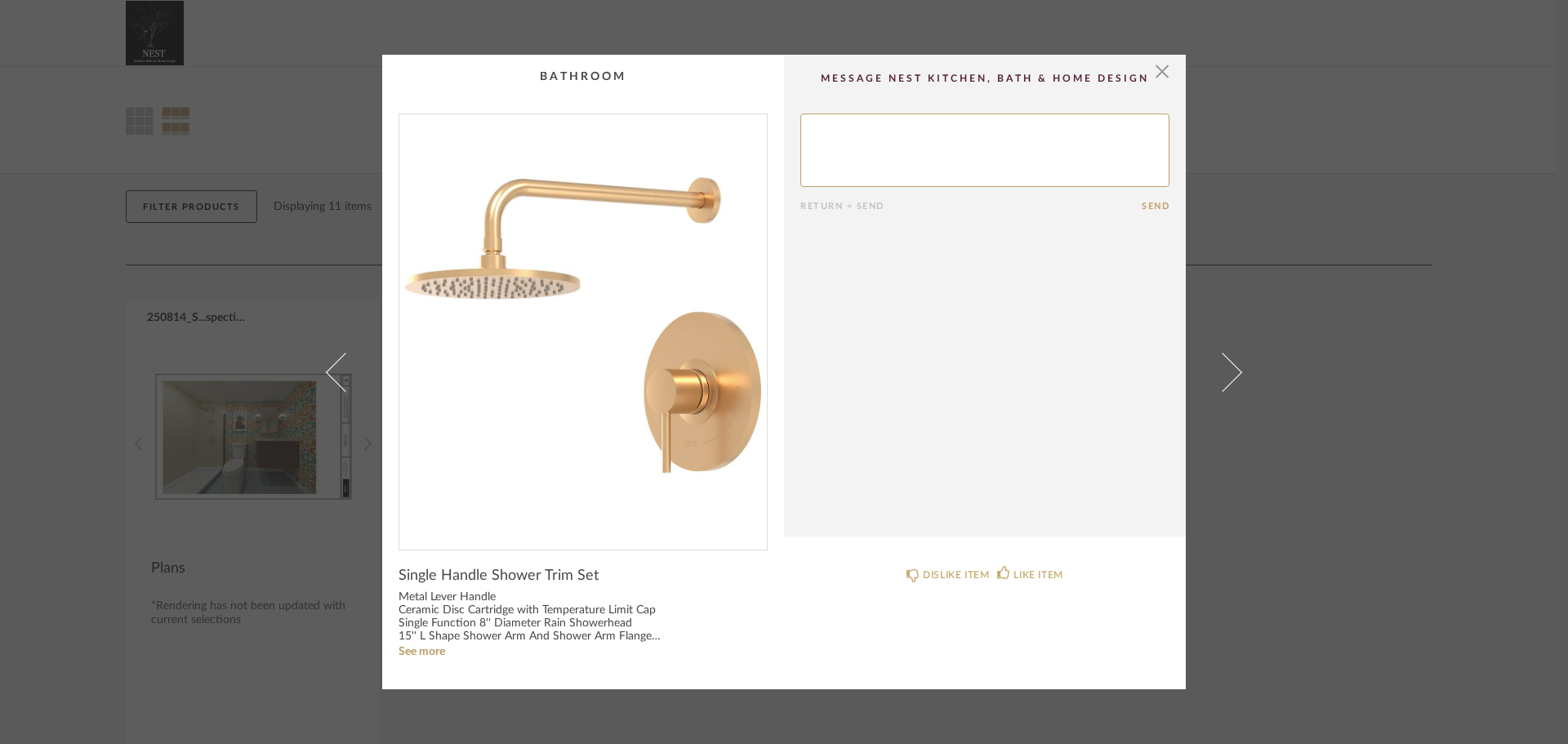
click at [1230, 375] on span at bounding box center [1222, 372] width 39 height 39
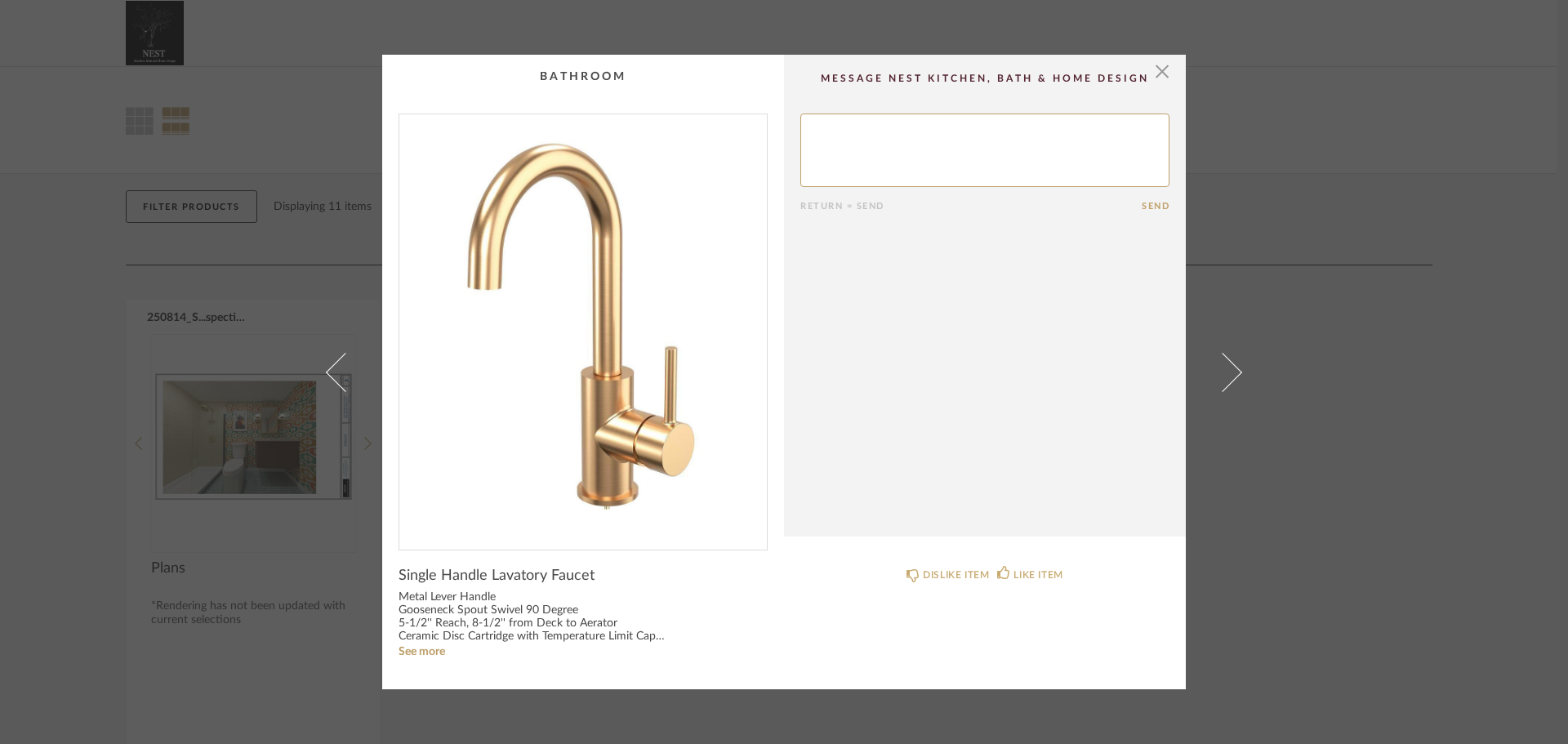
click at [1230, 375] on span at bounding box center [1222, 372] width 39 height 39
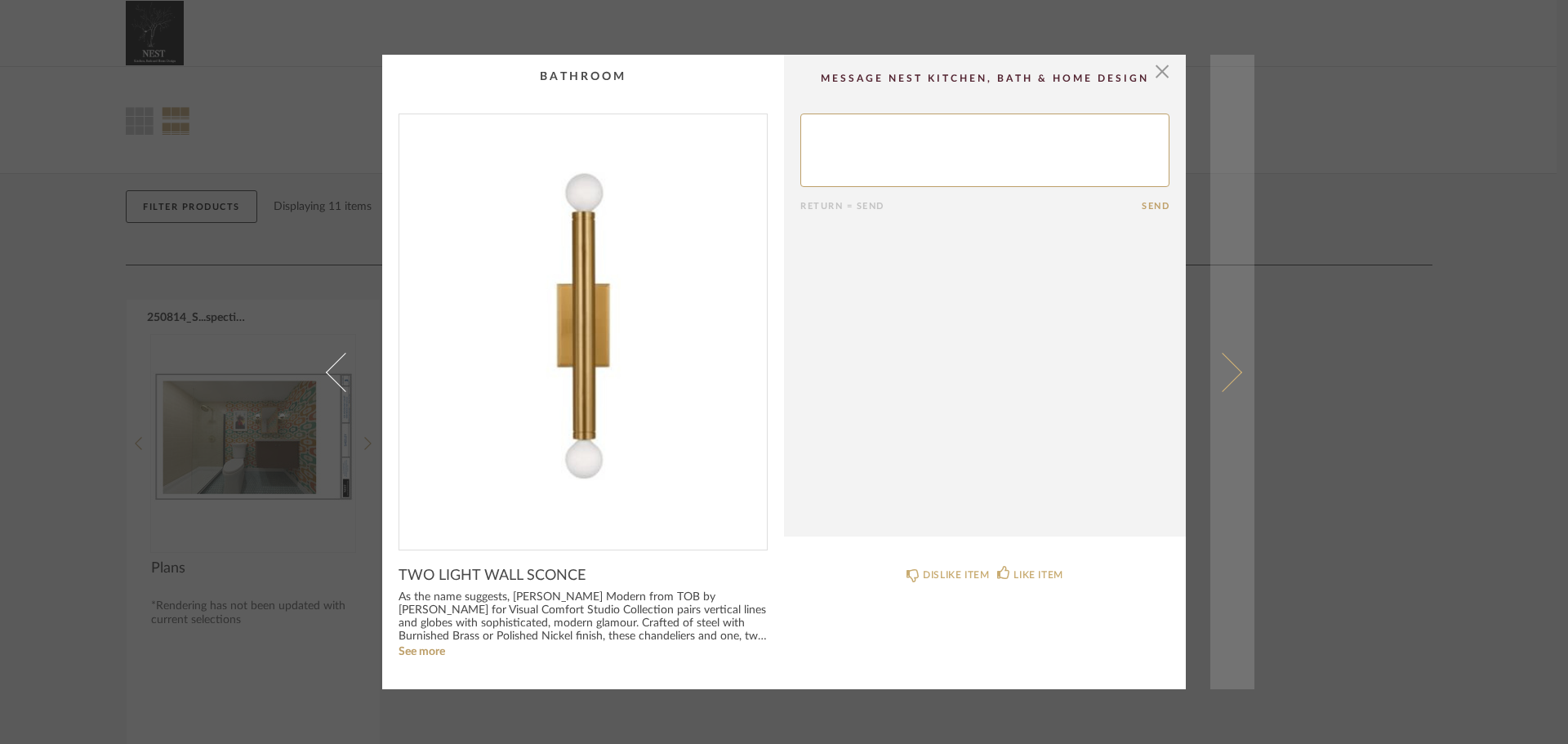
click at [1230, 377] on span at bounding box center [1222, 372] width 39 height 39
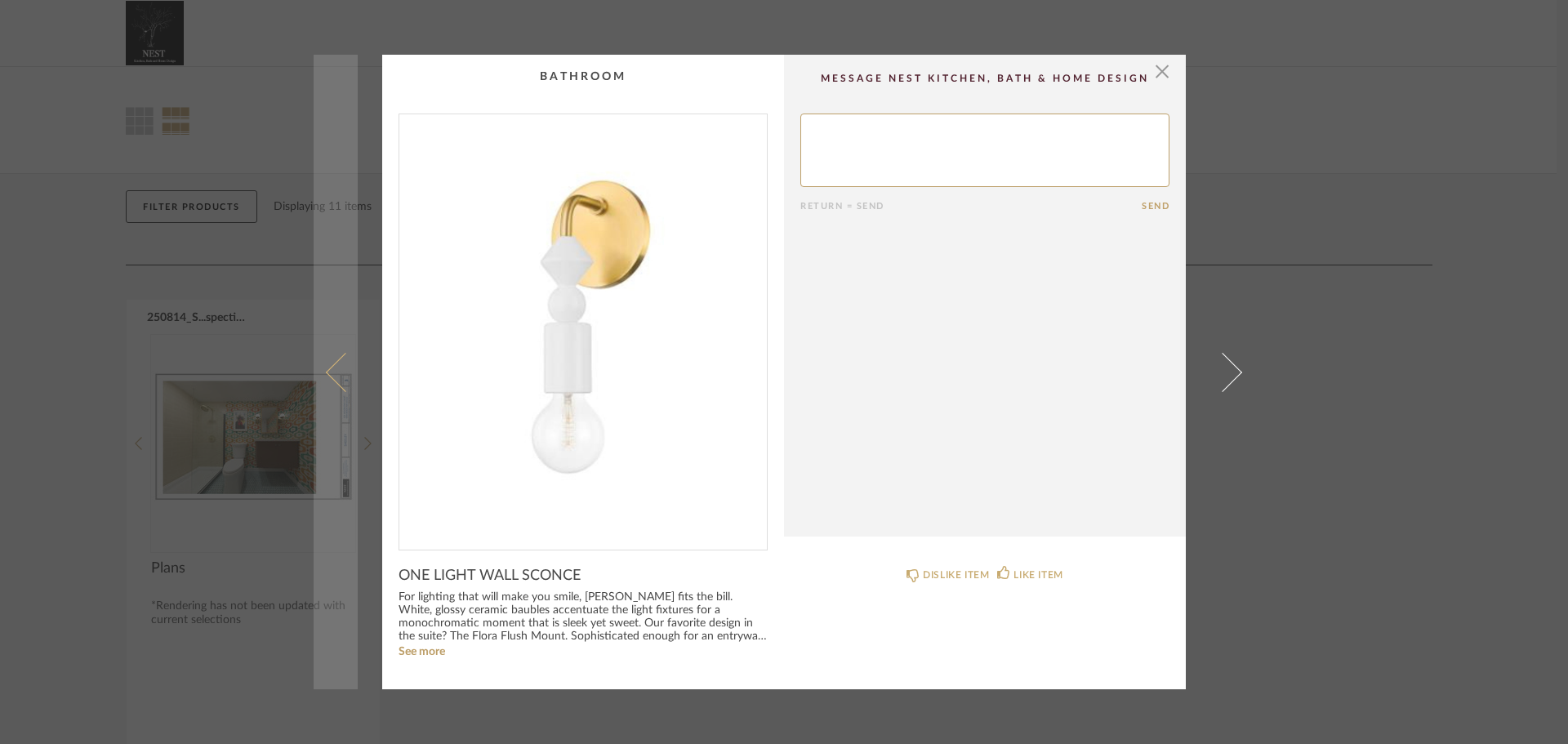
click at [327, 373] on span at bounding box center [346, 372] width 39 height 39
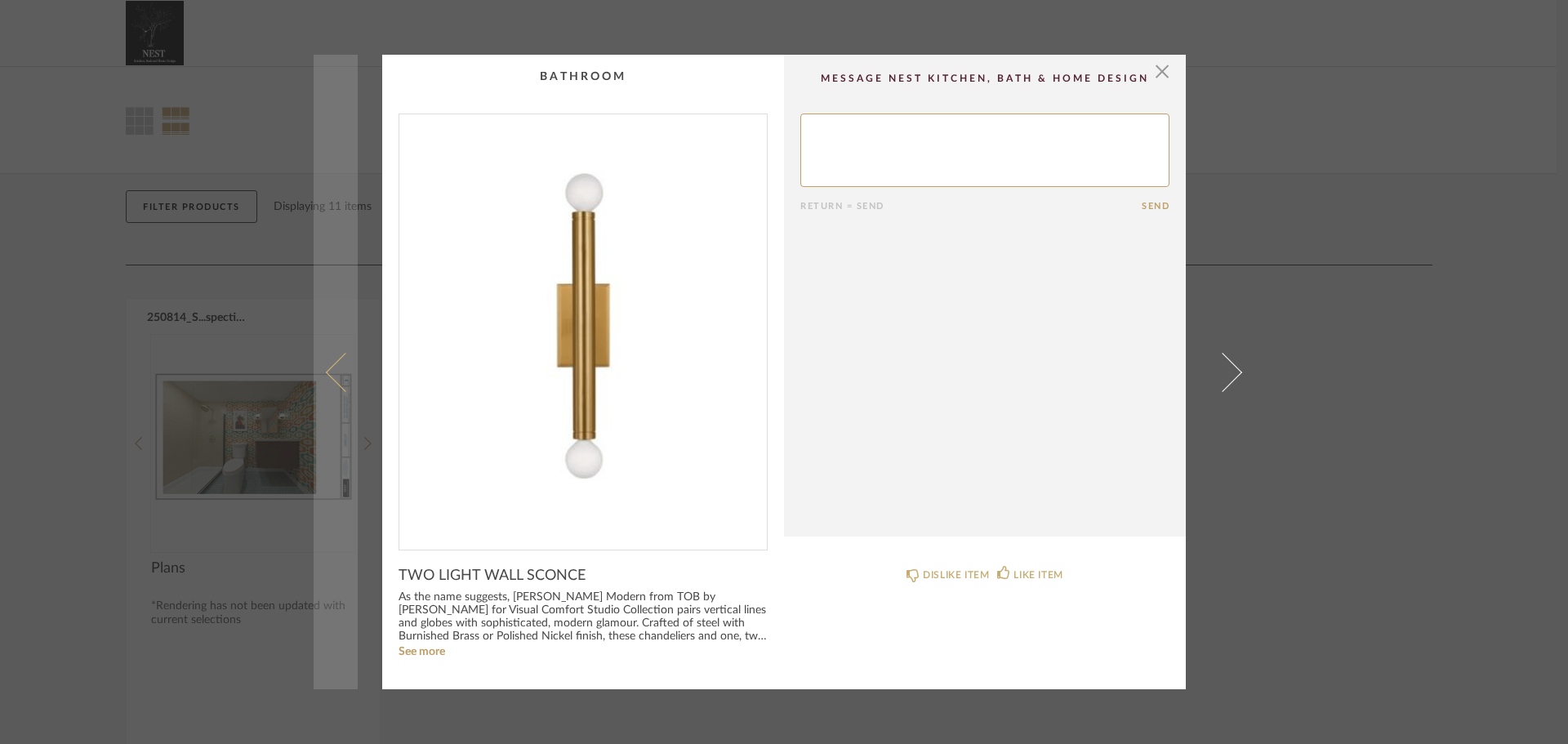
click at [337, 385] on span at bounding box center [346, 372] width 39 height 39
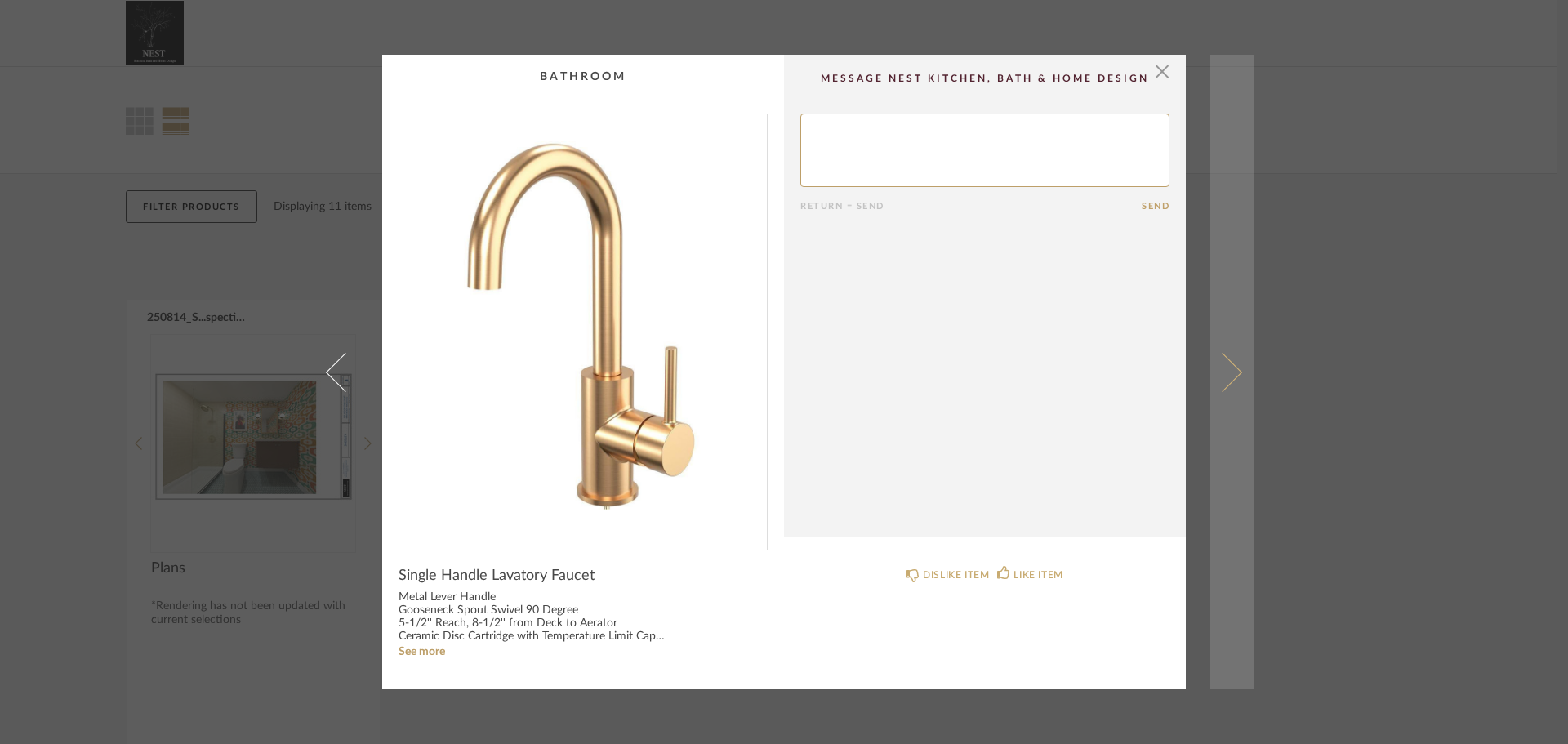
click at [1231, 374] on span at bounding box center [1222, 372] width 39 height 39
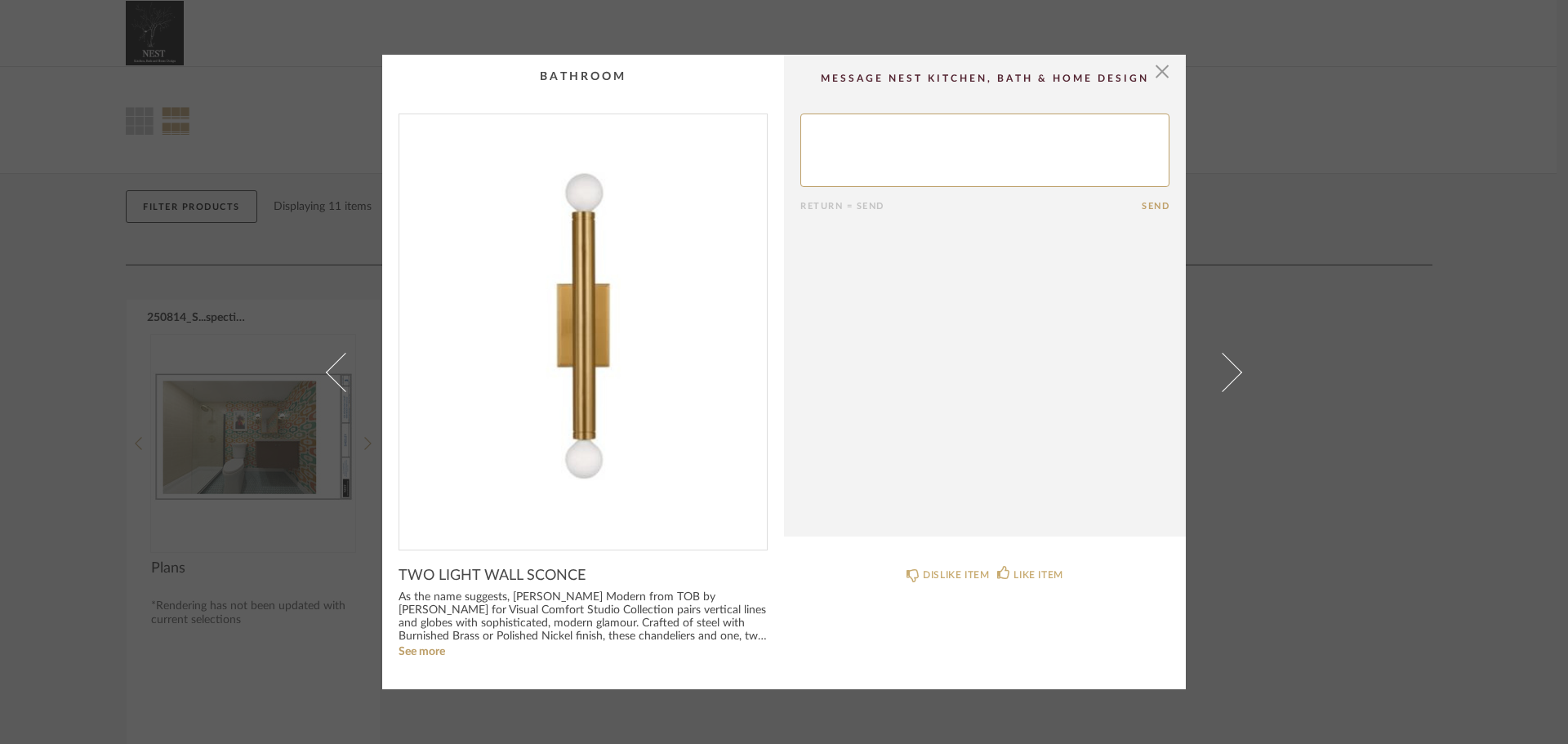
click at [1231, 376] on span at bounding box center [1222, 372] width 39 height 39
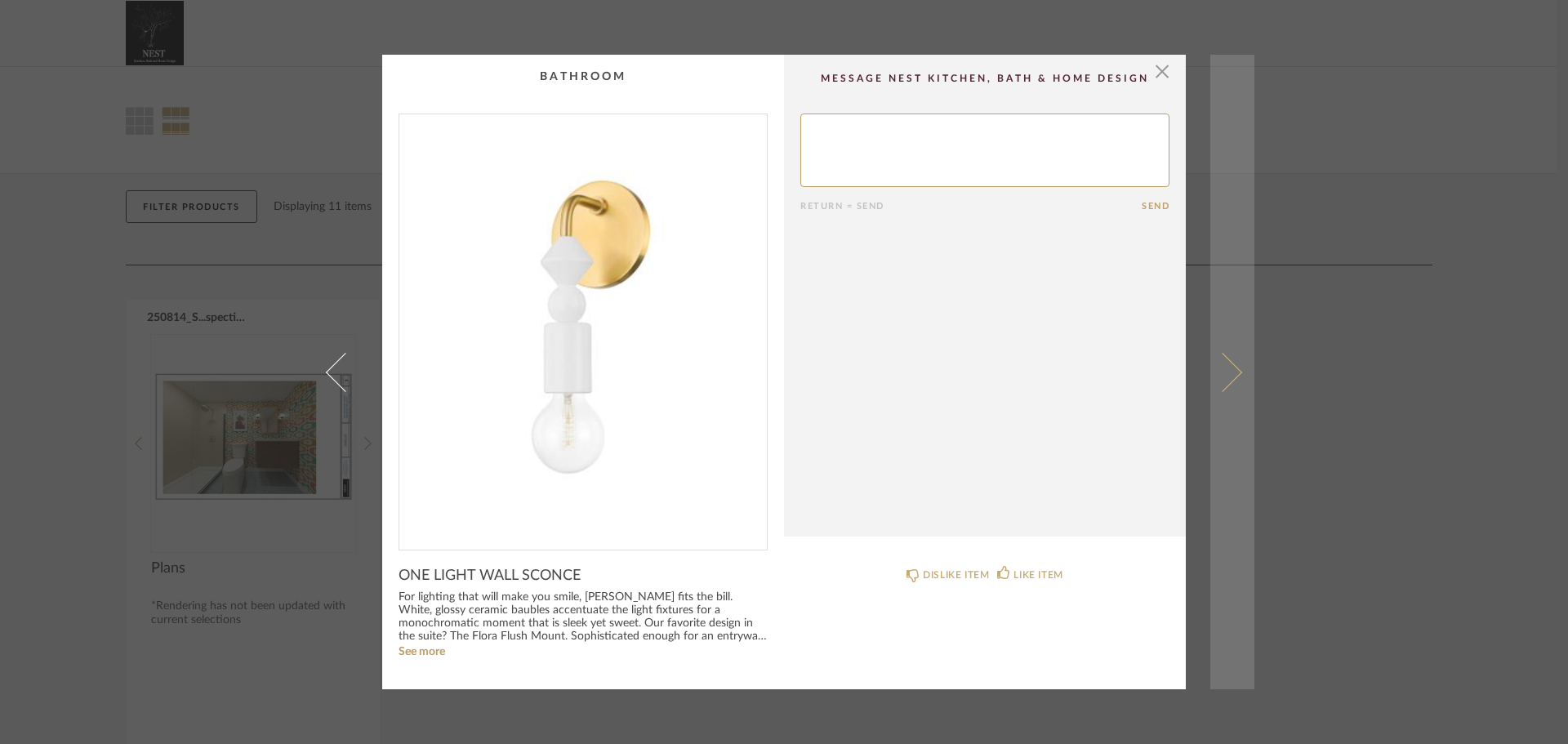
click at [1230, 372] on span at bounding box center [1222, 372] width 39 height 39
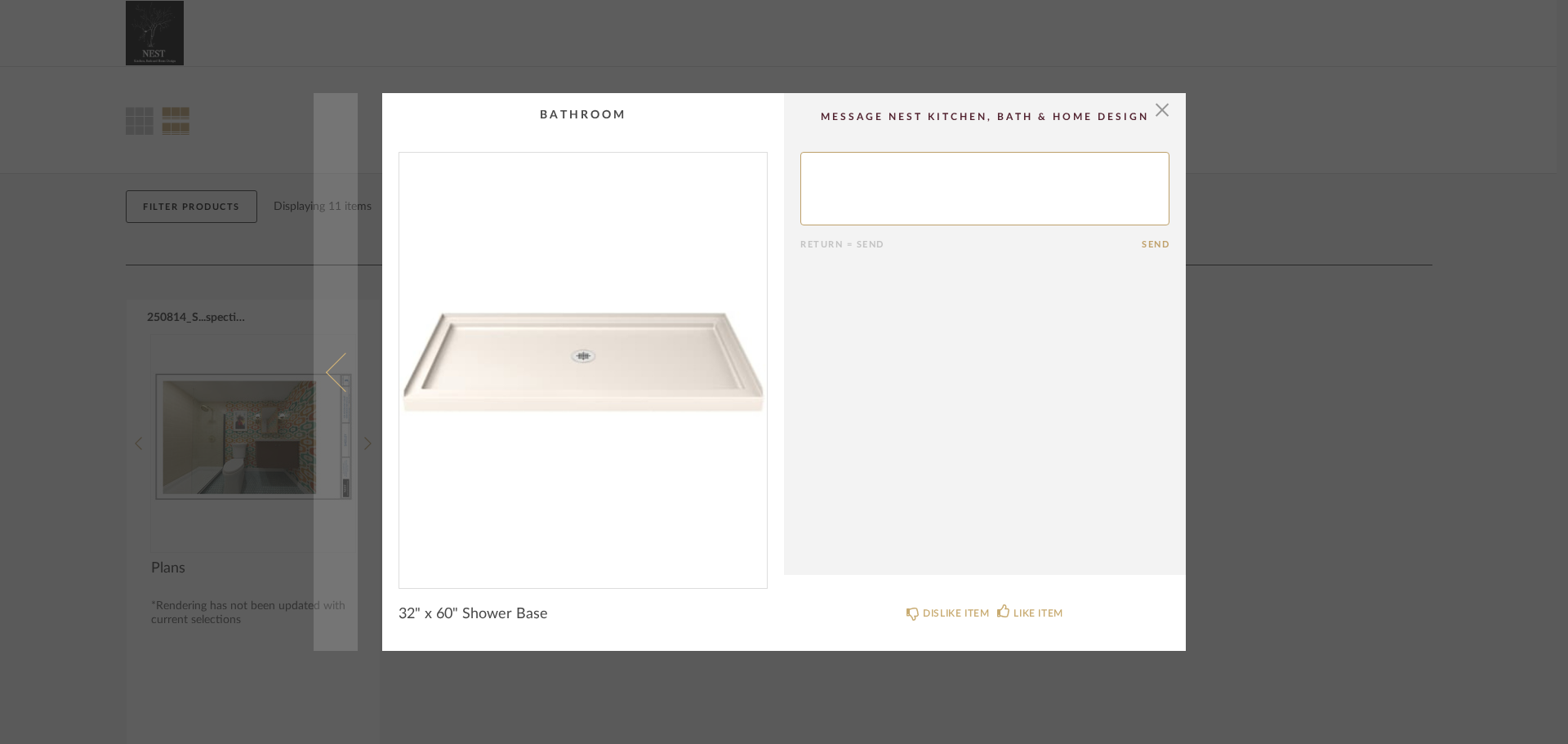
click at [335, 365] on span at bounding box center [346, 372] width 39 height 39
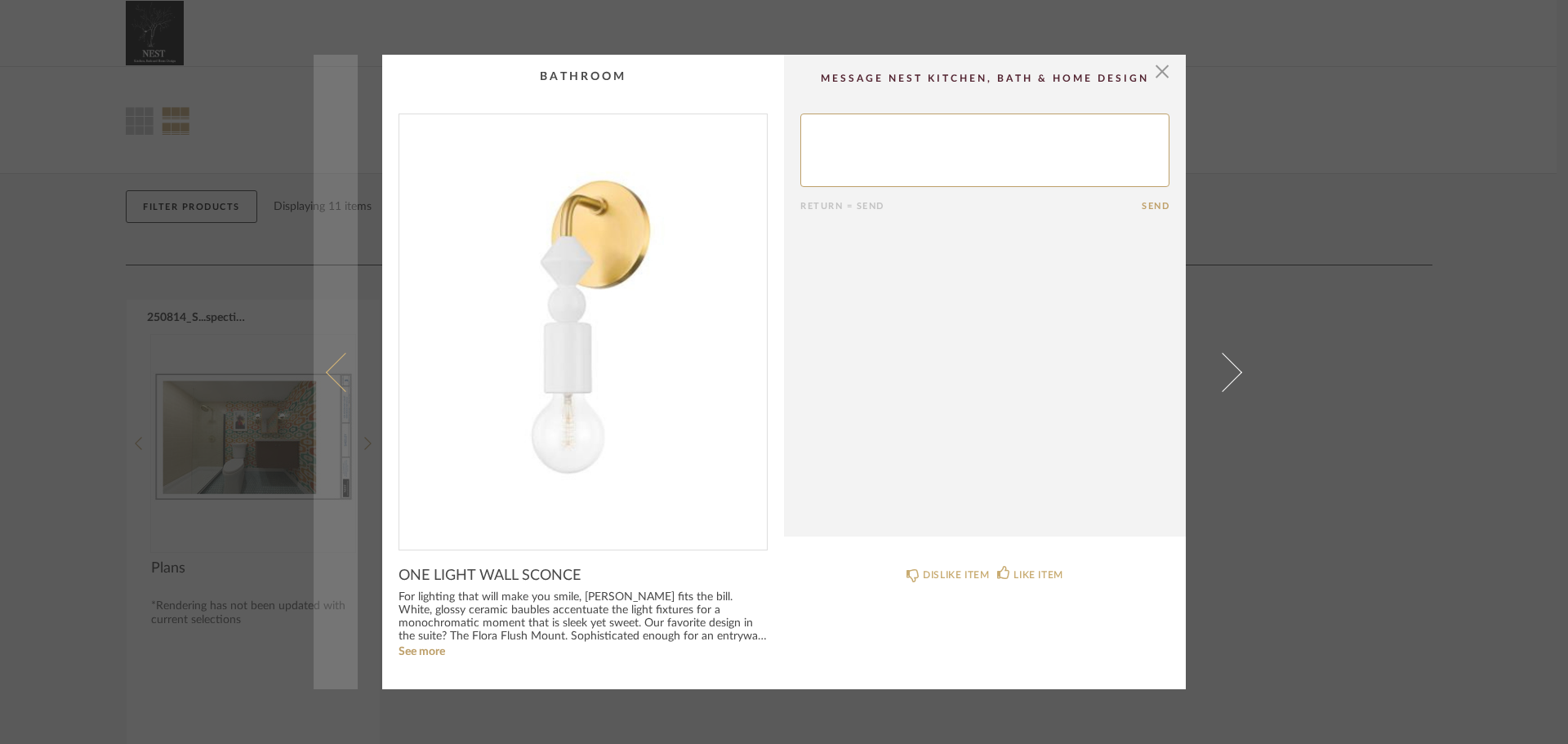
click at [333, 351] on link at bounding box center [335, 371] width 44 height 634
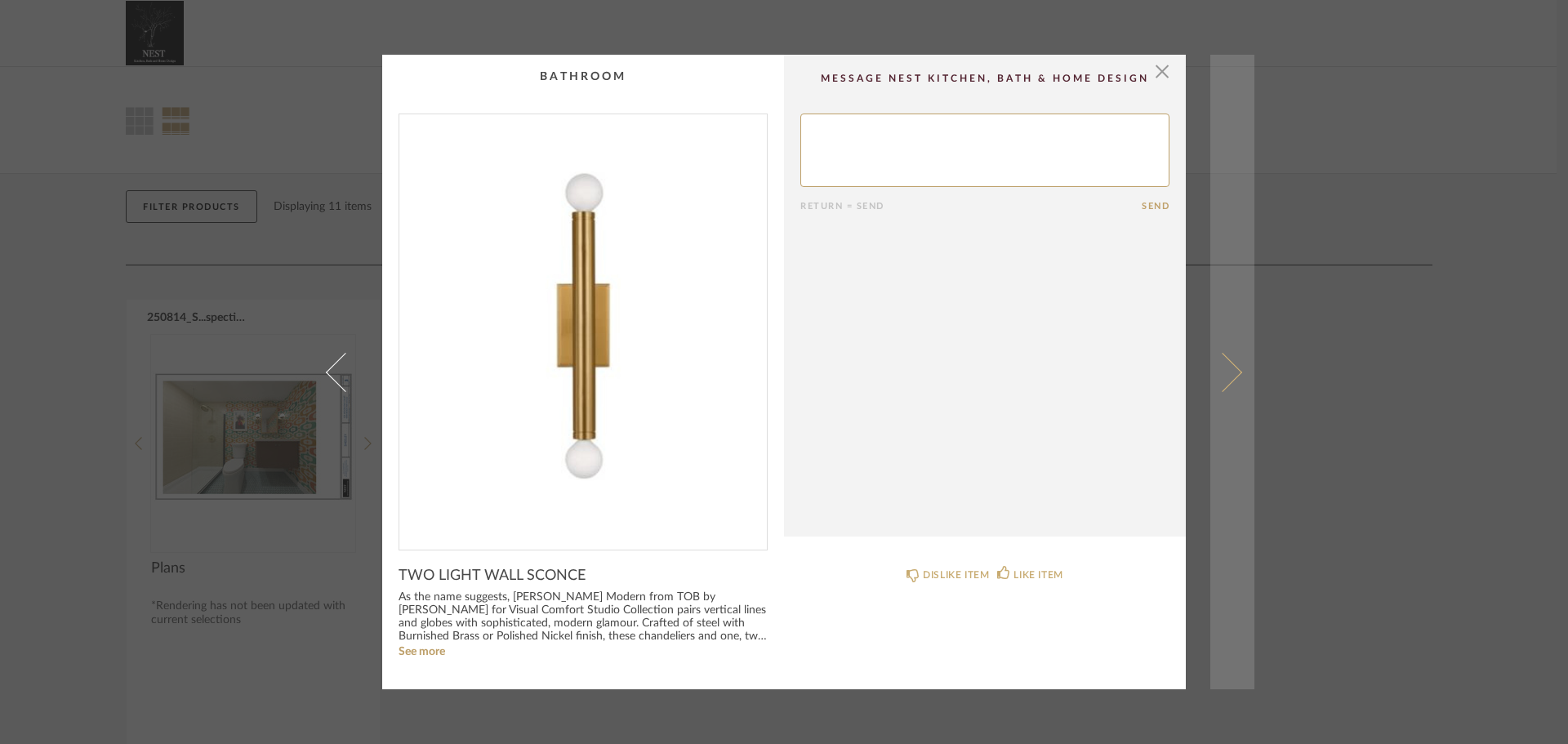
click at [1230, 373] on span at bounding box center [1222, 372] width 39 height 39
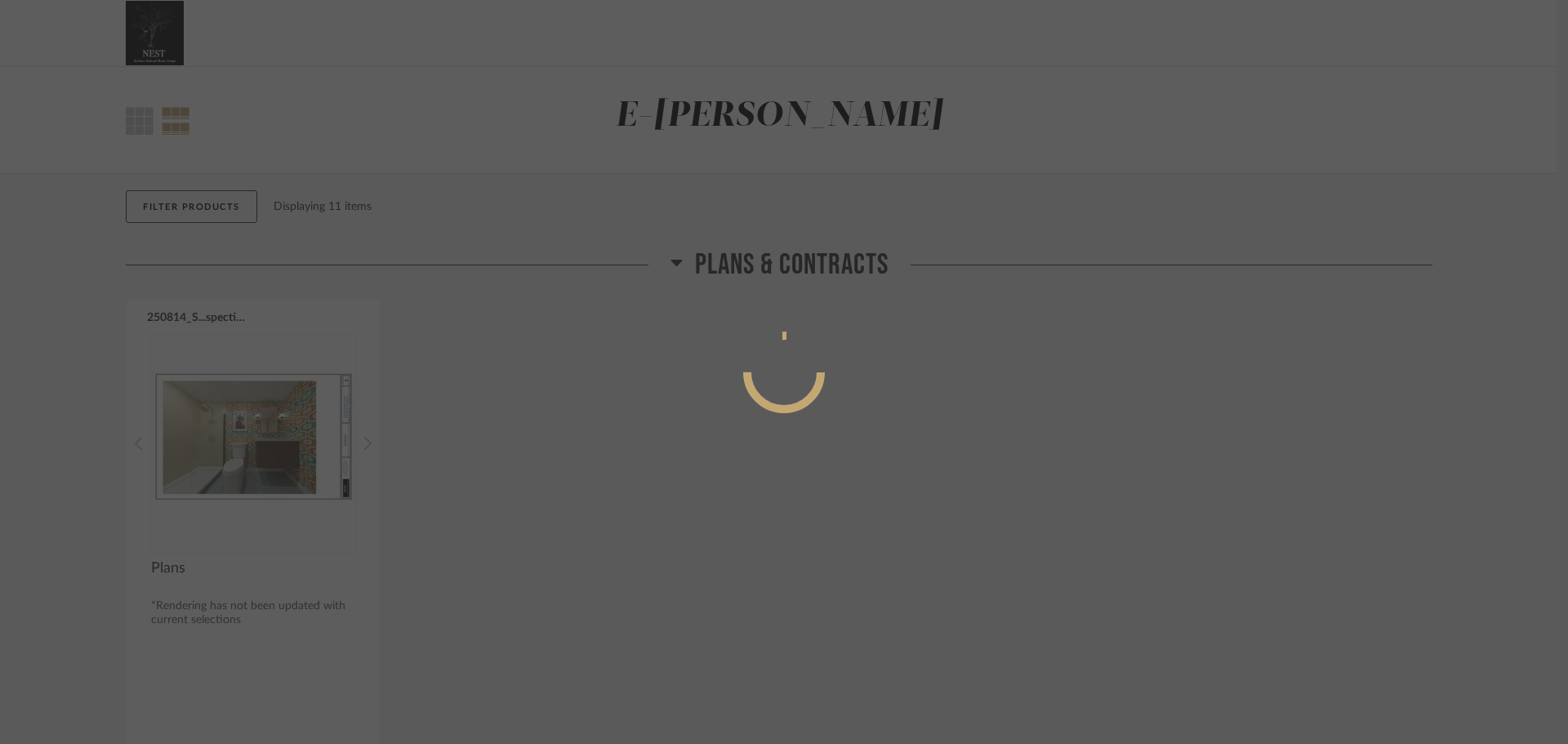
click at [920, 376] on div at bounding box center [784, 372] width 1568 height 744
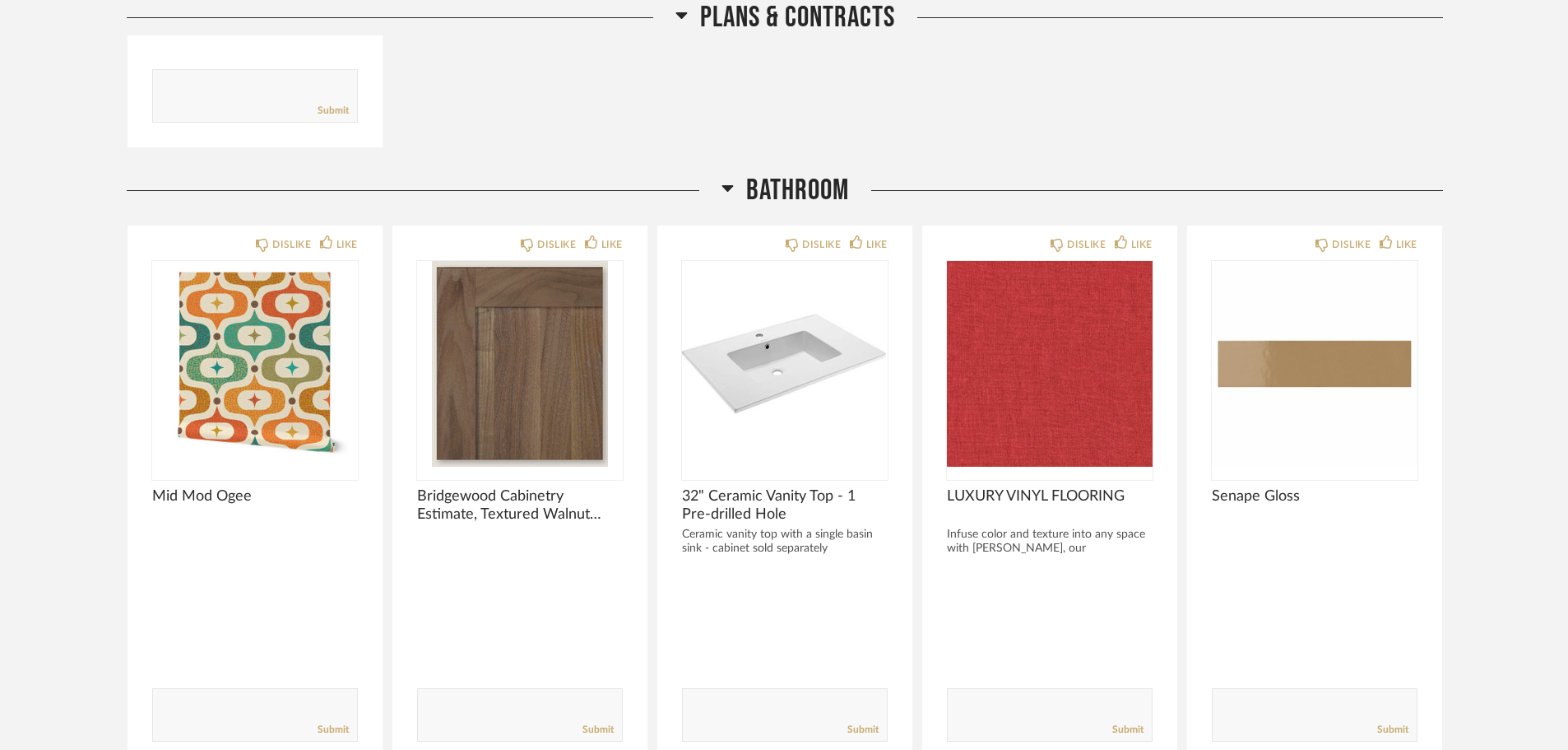
scroll to position [803, 0]
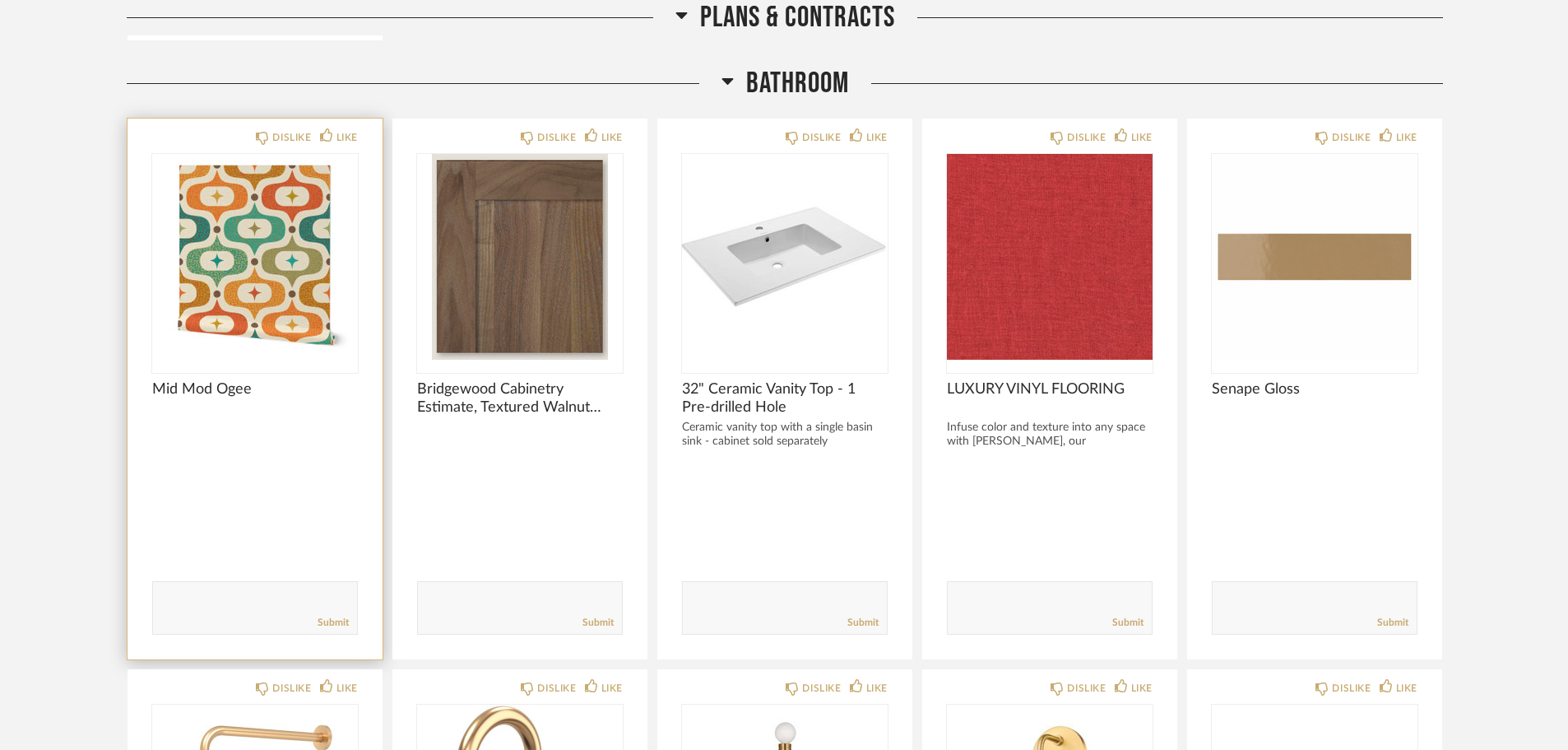
click at [272, 313] on img "0" at bounding box center [255, 257] width 206 height 206
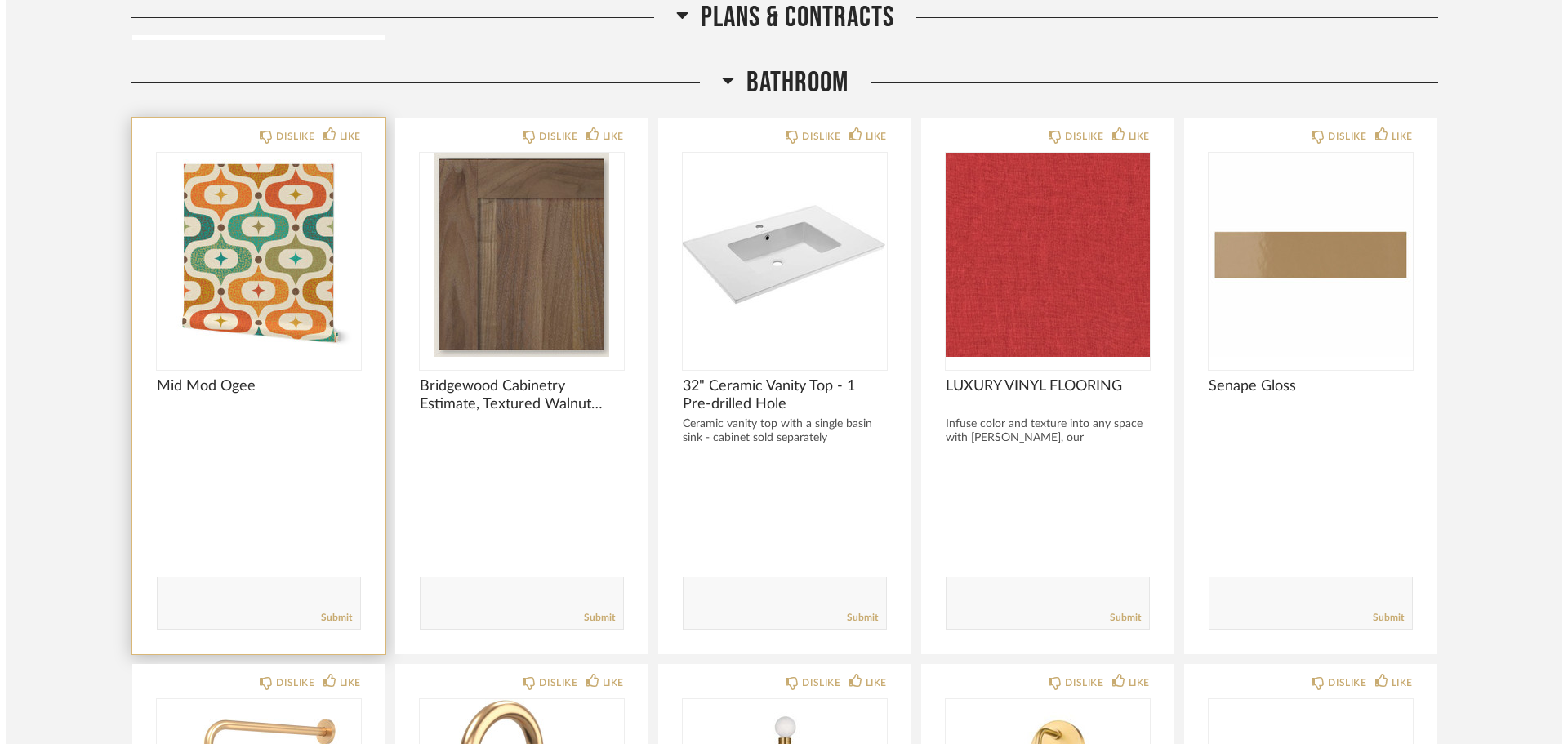
scroll to position [0, 0]
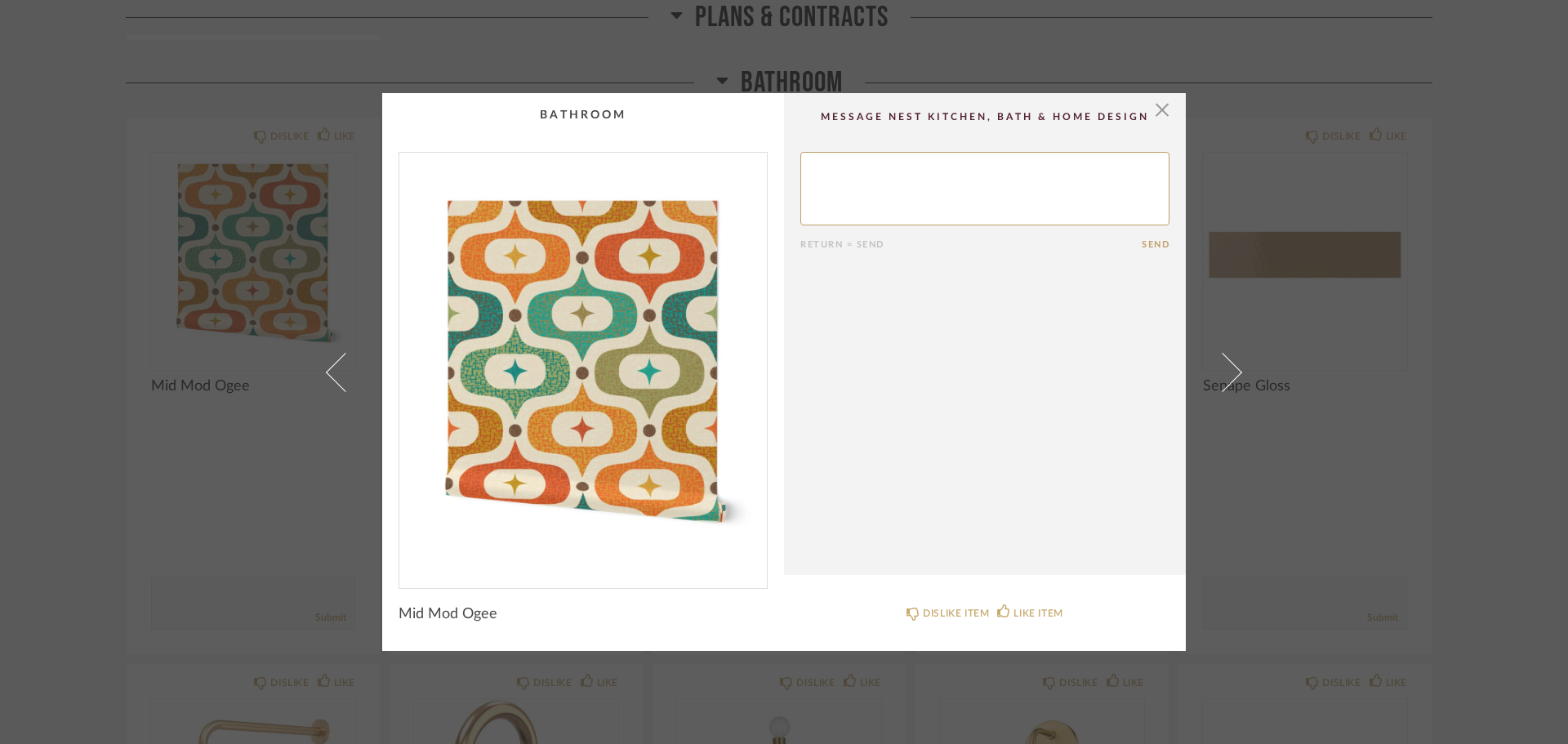
click at [455, 610] on span "Mid Mod Ogee" at bounding box center [447, 614] width 98 height 18
drag, startPoint x: 394, startPoint y: 615, endPoint x: 493, endPoint y: 626, distance: 99.6
click at [493, 626] on product-name "Mid Mod Ogee" at bounding box center [583, 618] width 369 height 24
copy span "Mid Mod Ogee"
